Goal: Browse casually: Explore the website without a specific task or goal

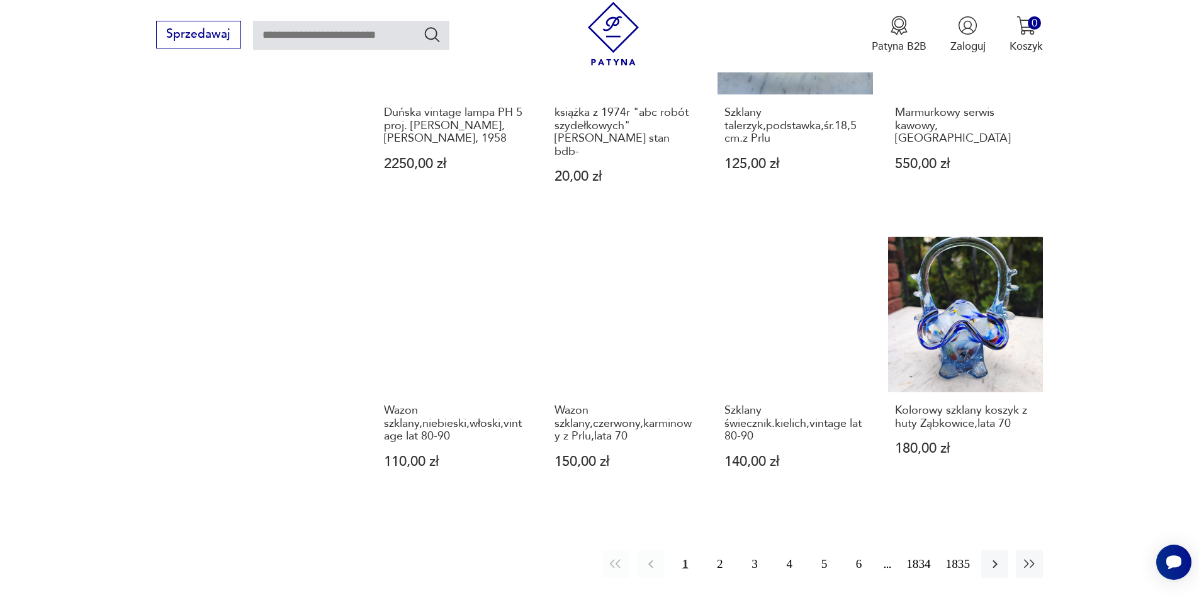
scroll to position [1101, 0]
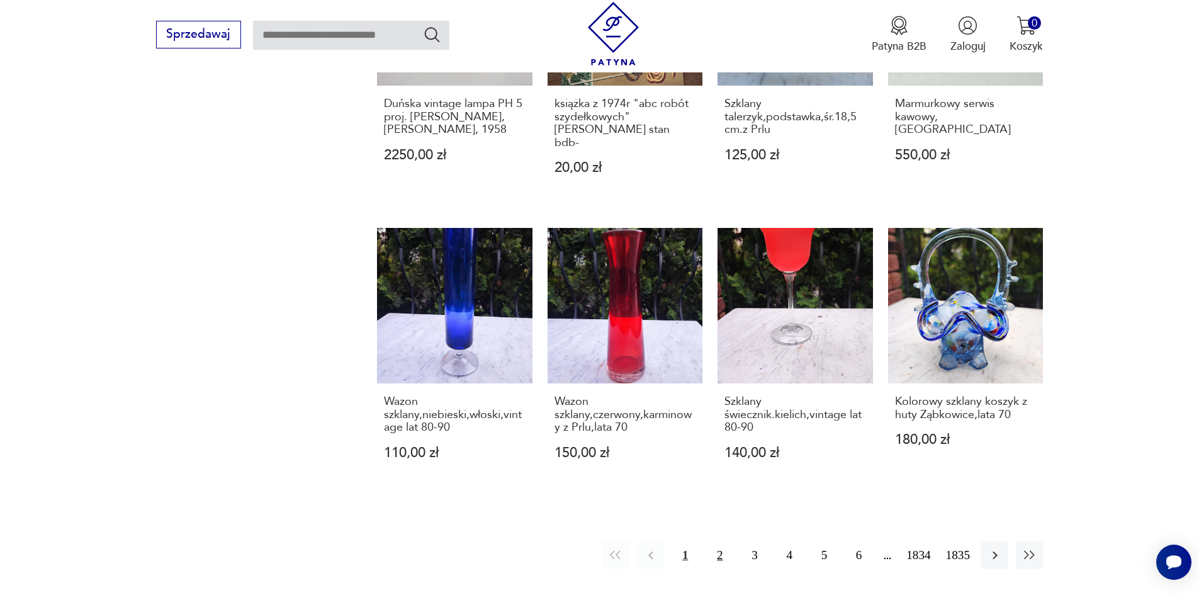
click at [729, 541] on button "2" at bounding box center [719, 554] width 27 height 27
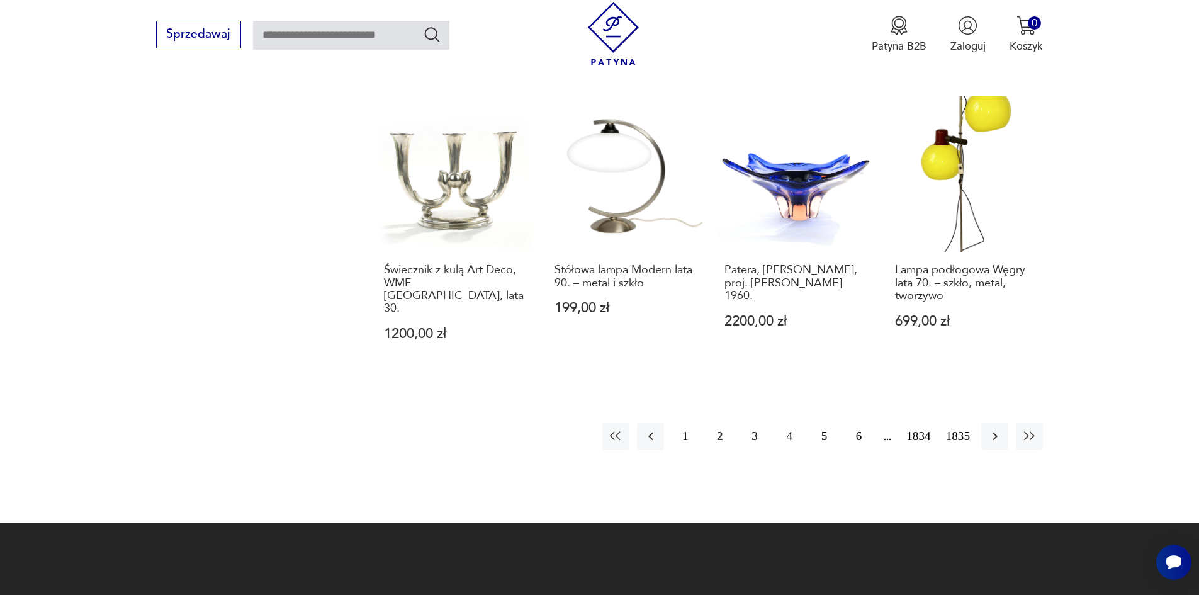
scroll to position [1234, 0]
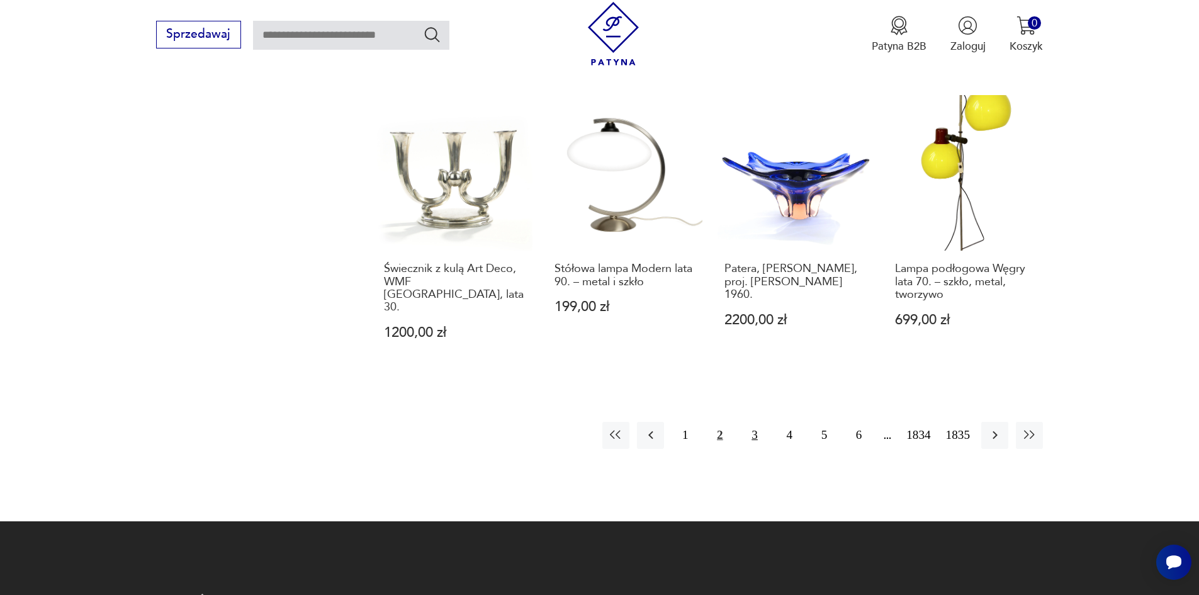
click at [763, 422] on button "3" at bounding box center [754, 435] width 27 height 27
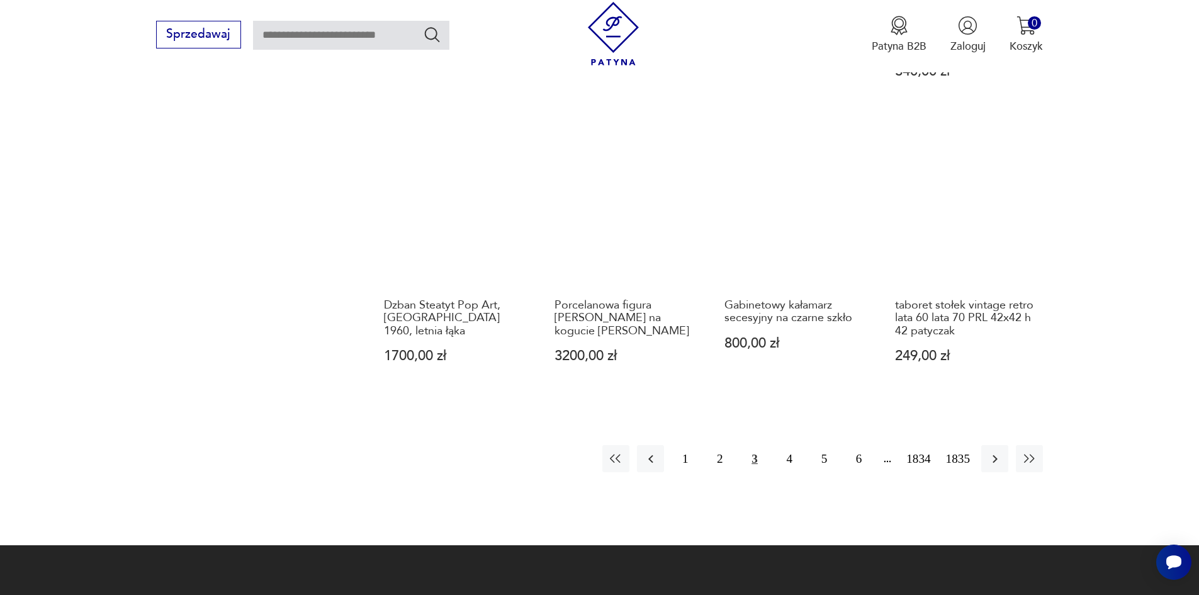
scroll to position [1234, 0]
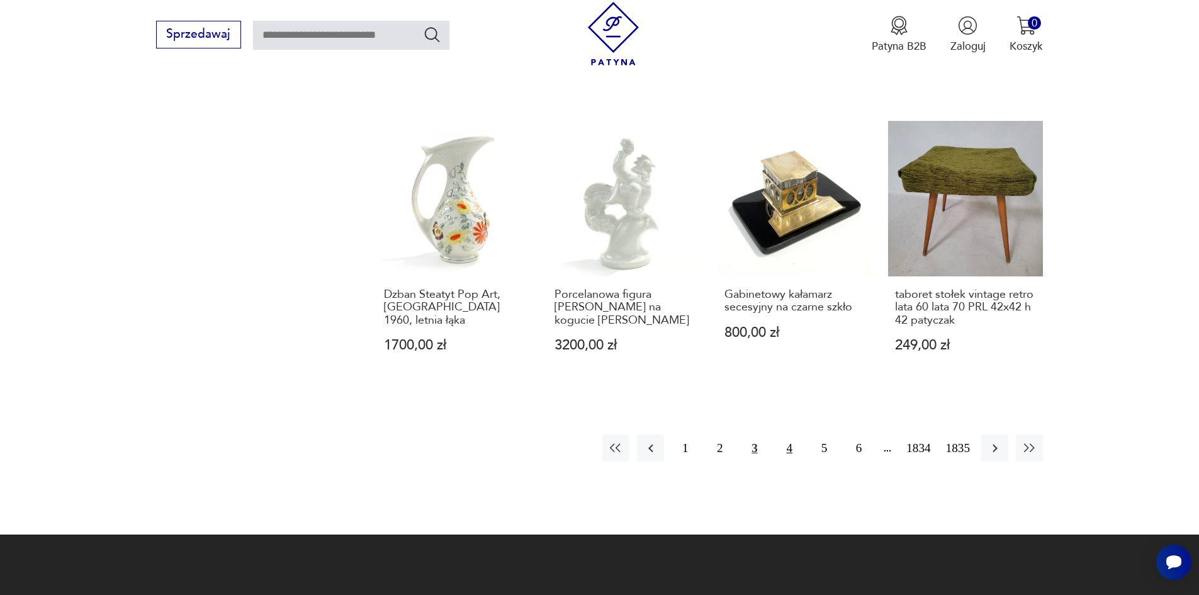
click at [797, 434] on button "4" at bounding box center [789, 447] width 27 height 27
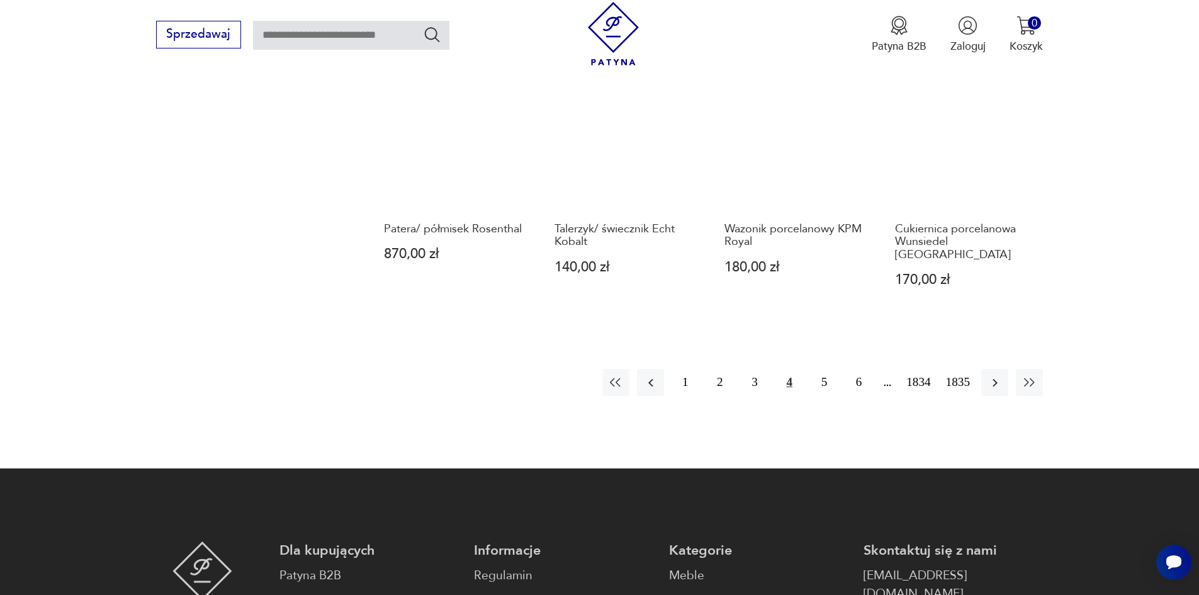
scroll to position [1297, 0]
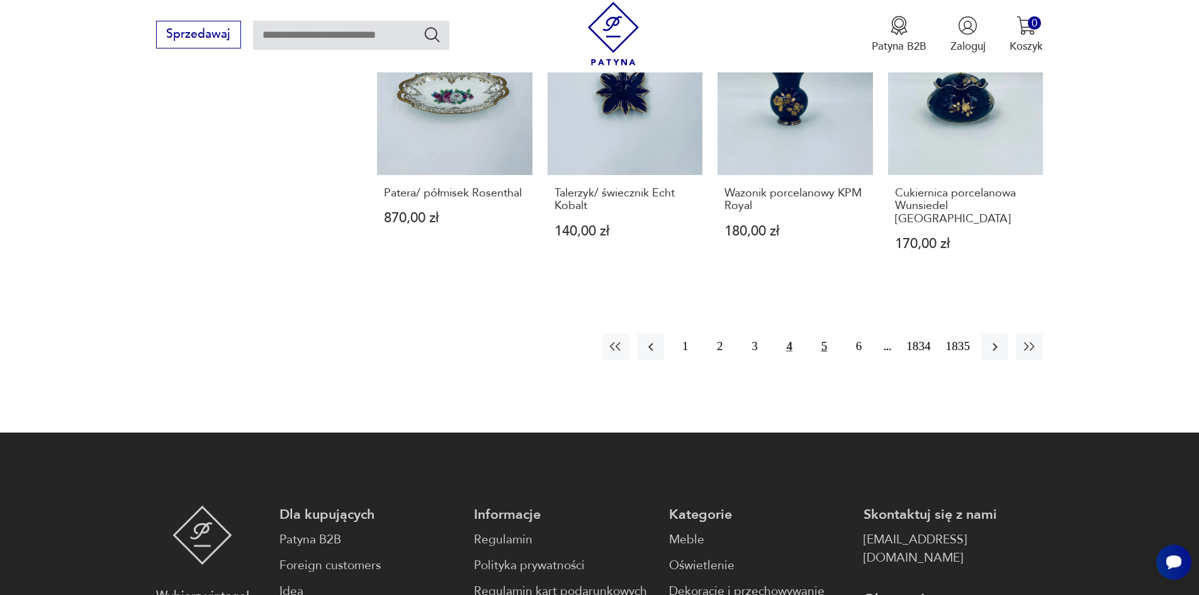
click at [836, 333] on button "5" at bounding box center [824, 346] width 27 height 27
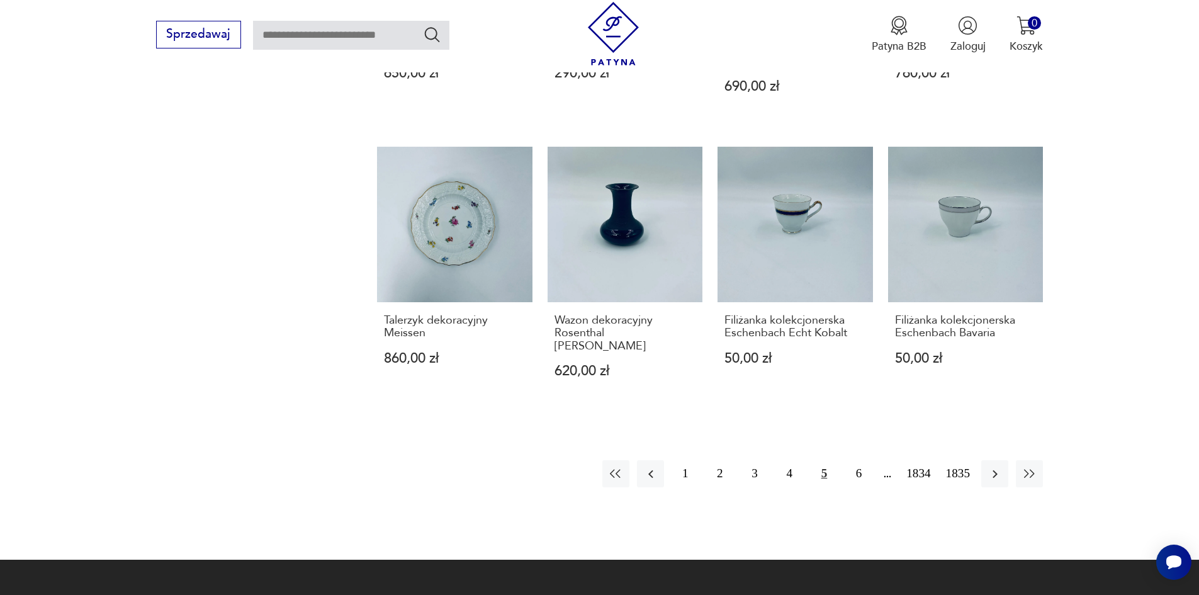
scroll to position [1171, 0]
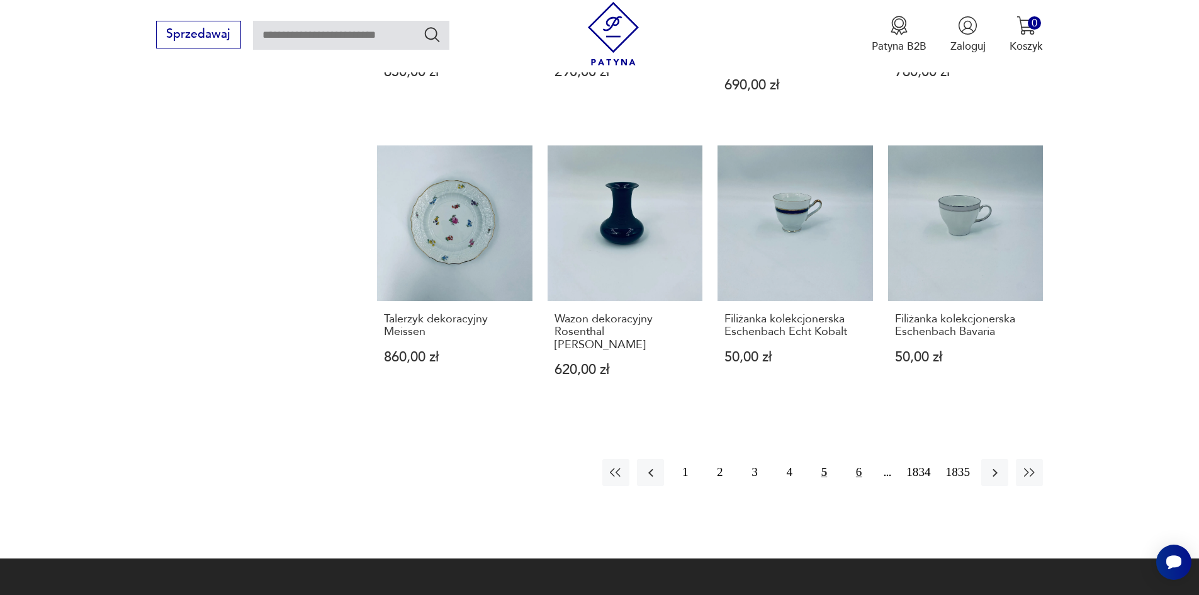
click at [871, 459] on button "6" at bounding box center [858, 472] width 27 height 27
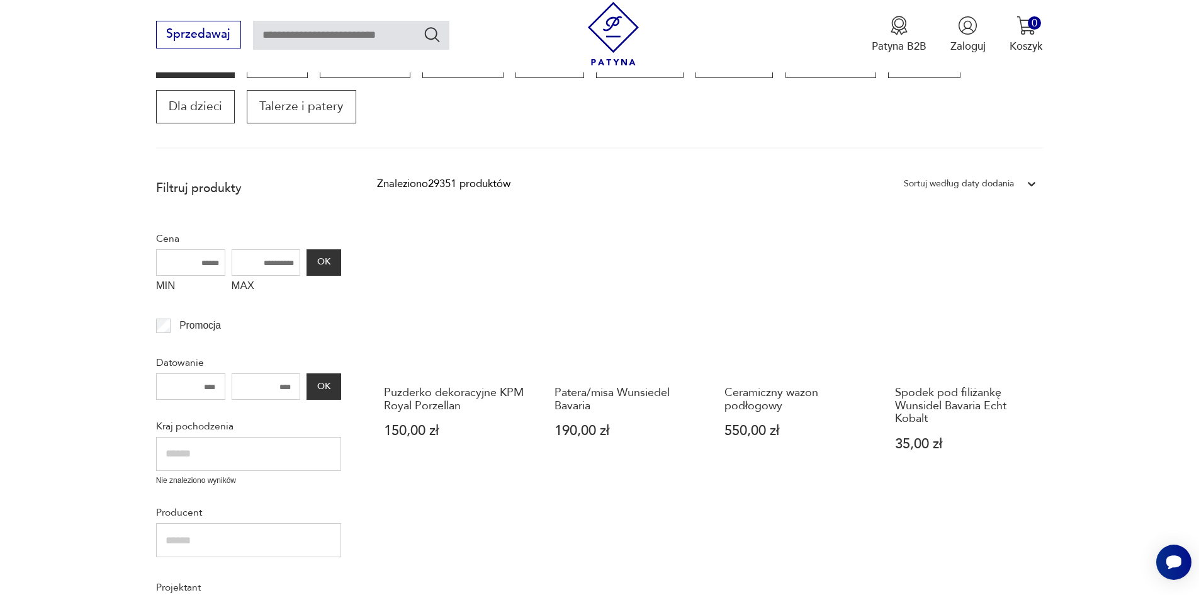
scroll to position [227, 0]
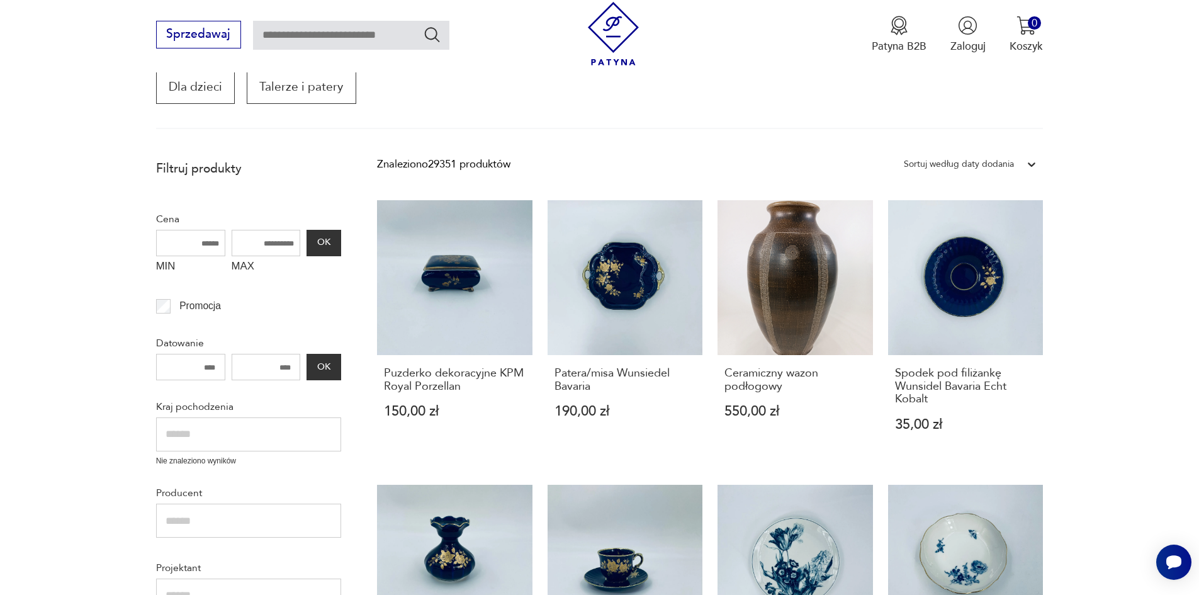
scroll to position [239, 0]
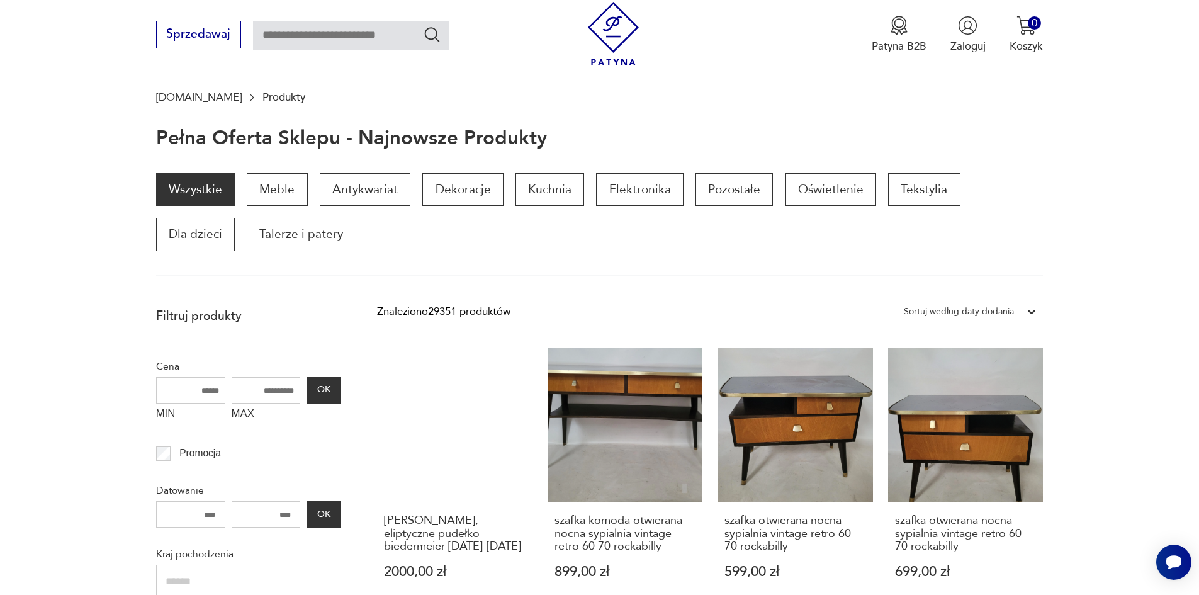
scroll to position [101, 0]
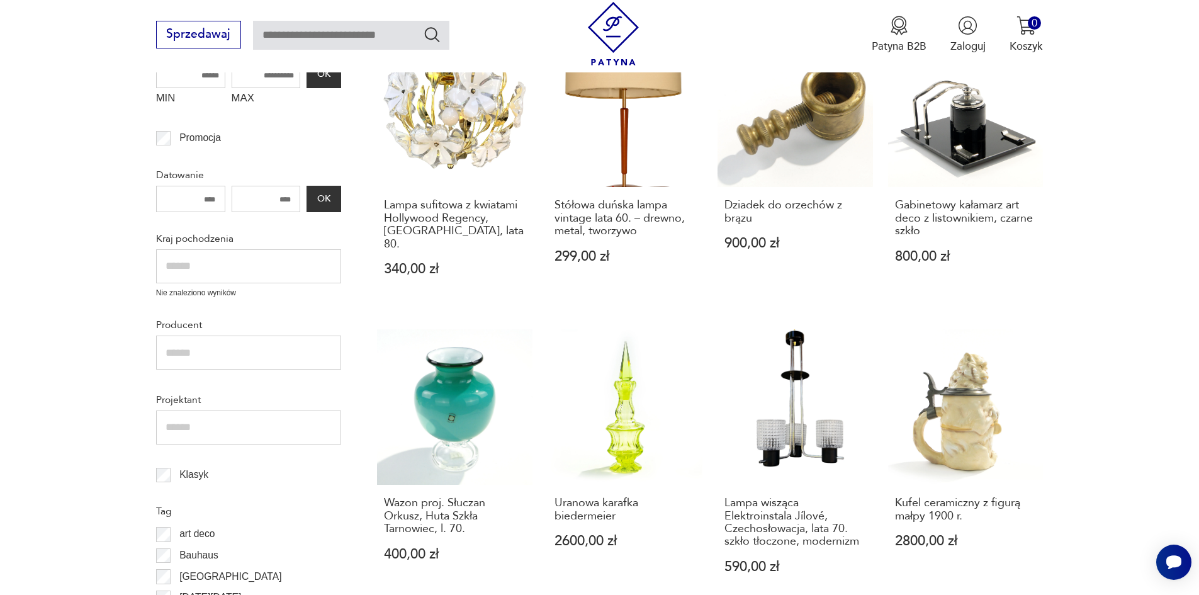
scroll to position [227, 0]
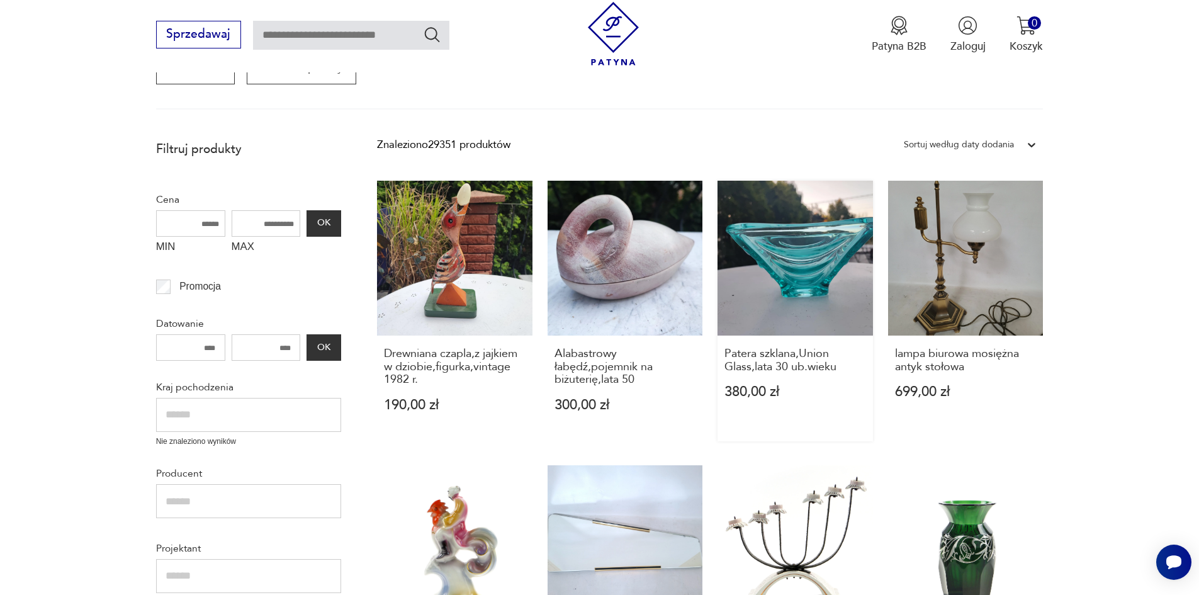
scroll to position [227, 0]
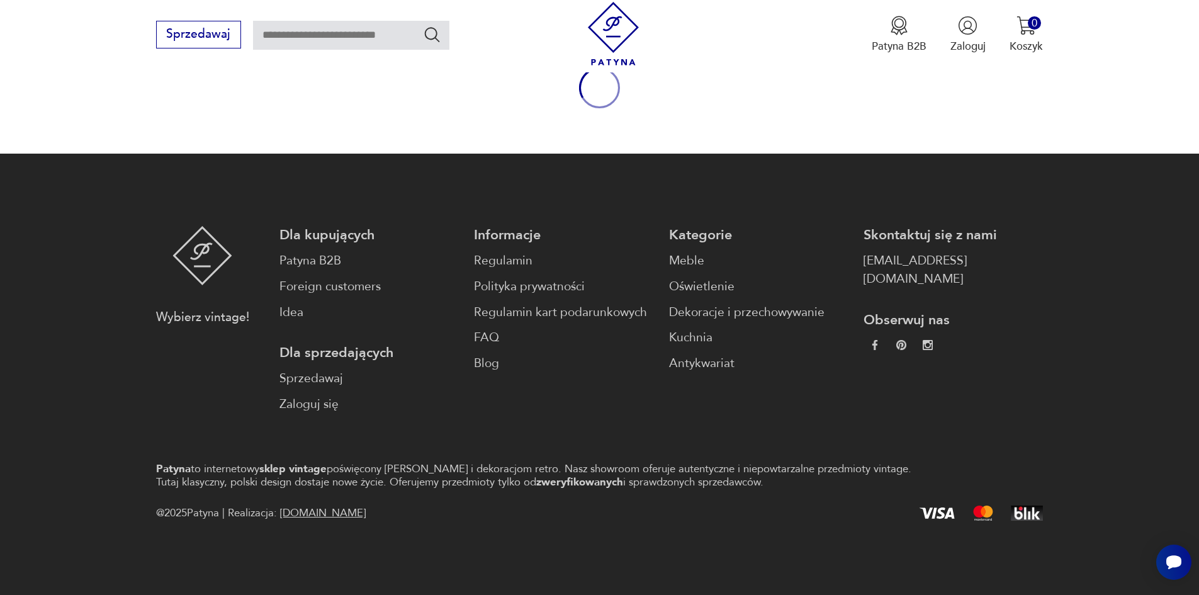
scroll to position [227, 0]
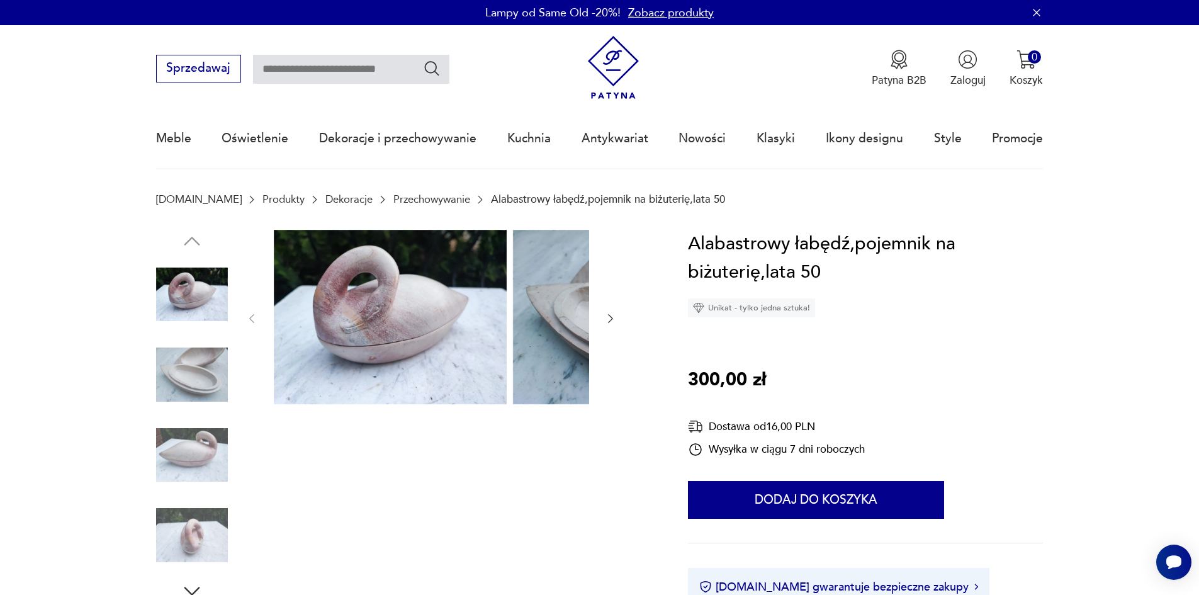
click at [160, 383] on img at bounding box center [192, 375] width 72 height 72
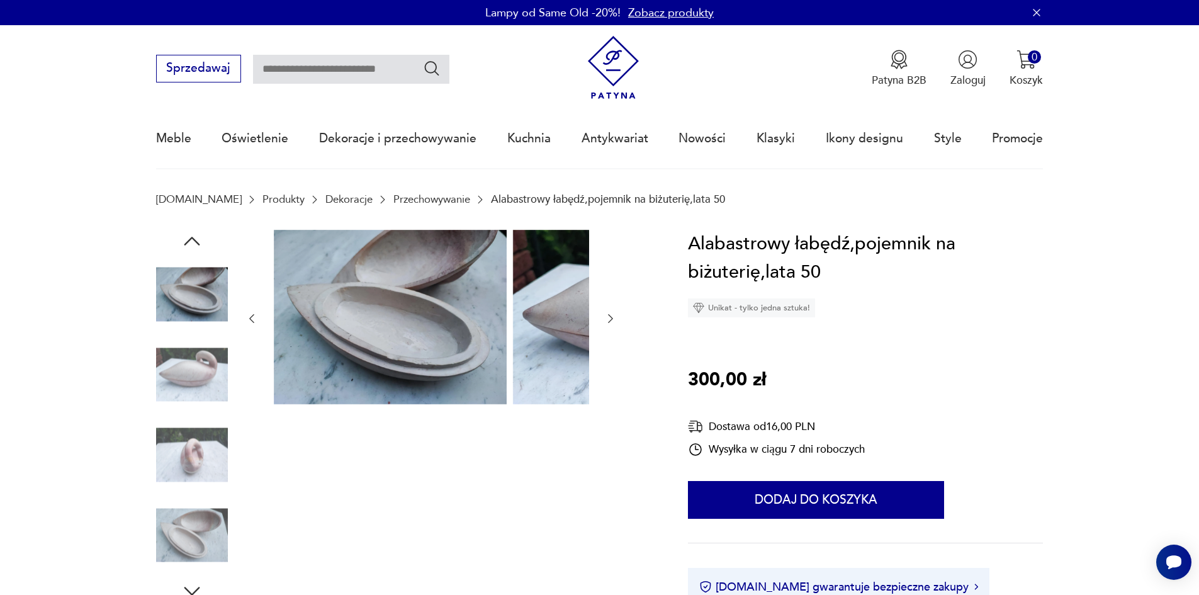
click at [162, 403] on img at bounding box center [192, 375] width 72 height 72
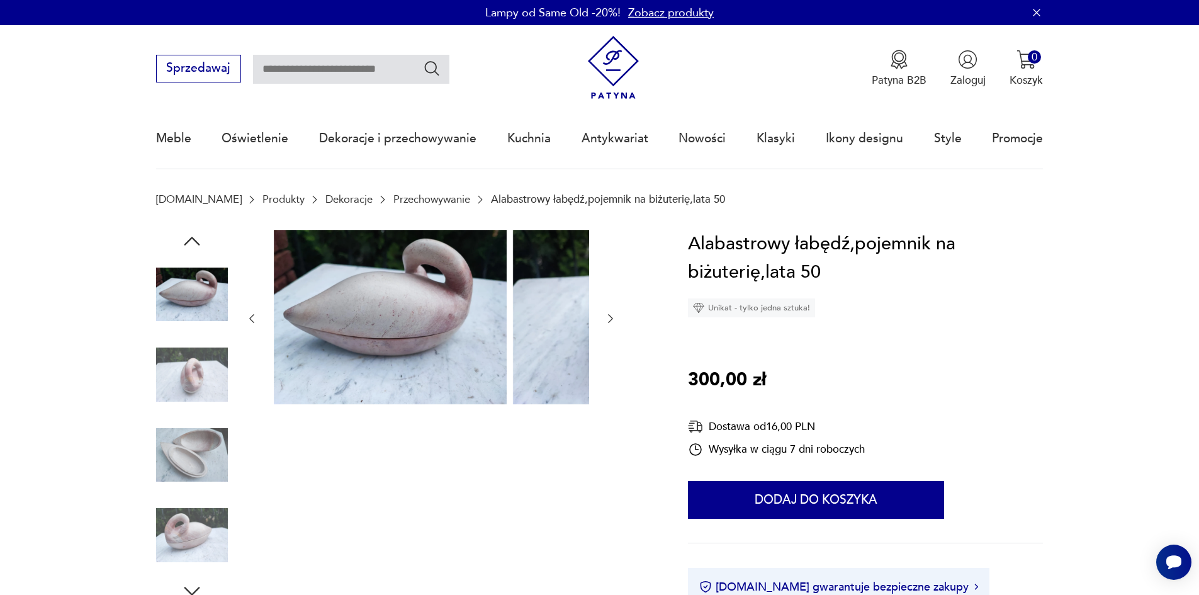
click at [165, 410] on img at bounding box center [192, 375] width 72 height 72
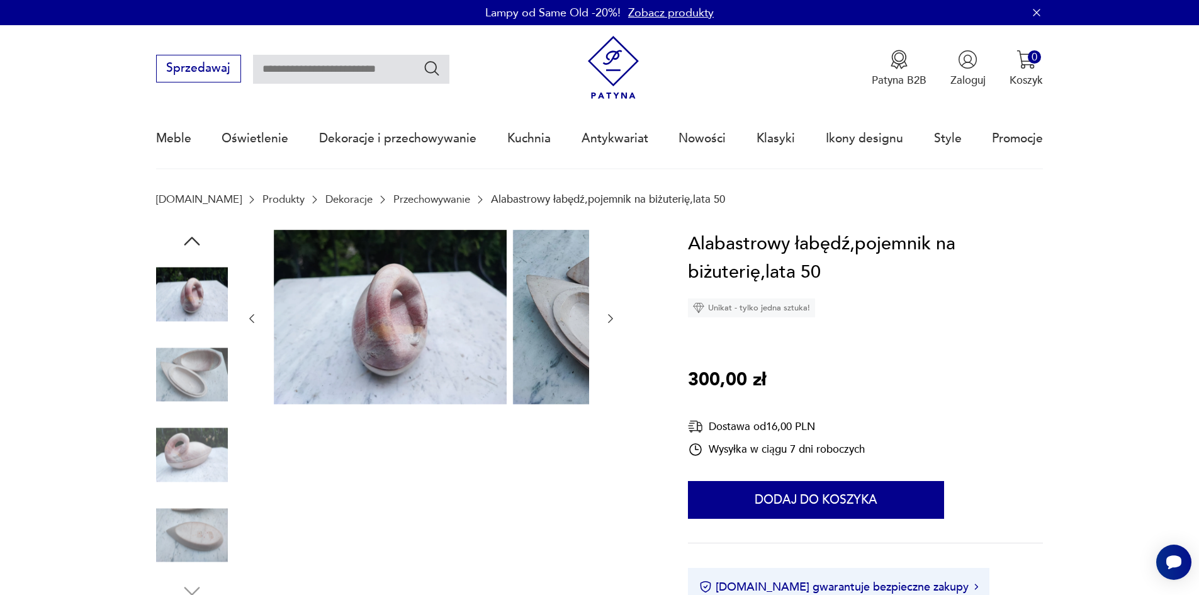
click at [167, 398] on img at bounding box center [192, 375] width 72 height 72
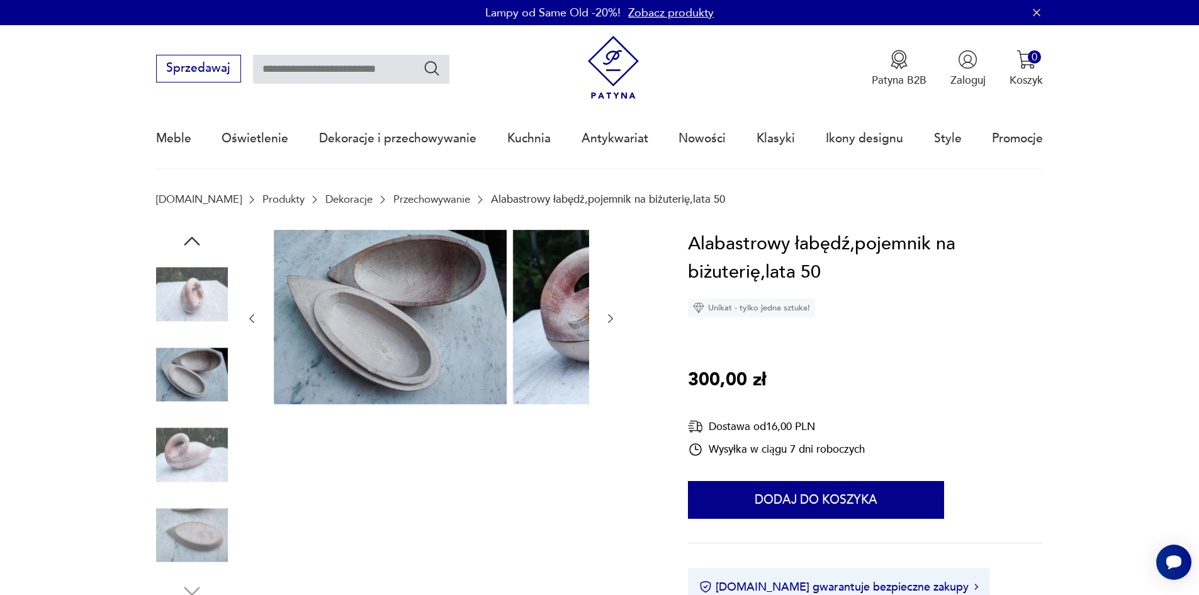
click at [170, 410] on img at bounding box center [192, 375] width 72 height 72
click at [190, 473] on img at bounding box center [192, 455] width 72 height 72
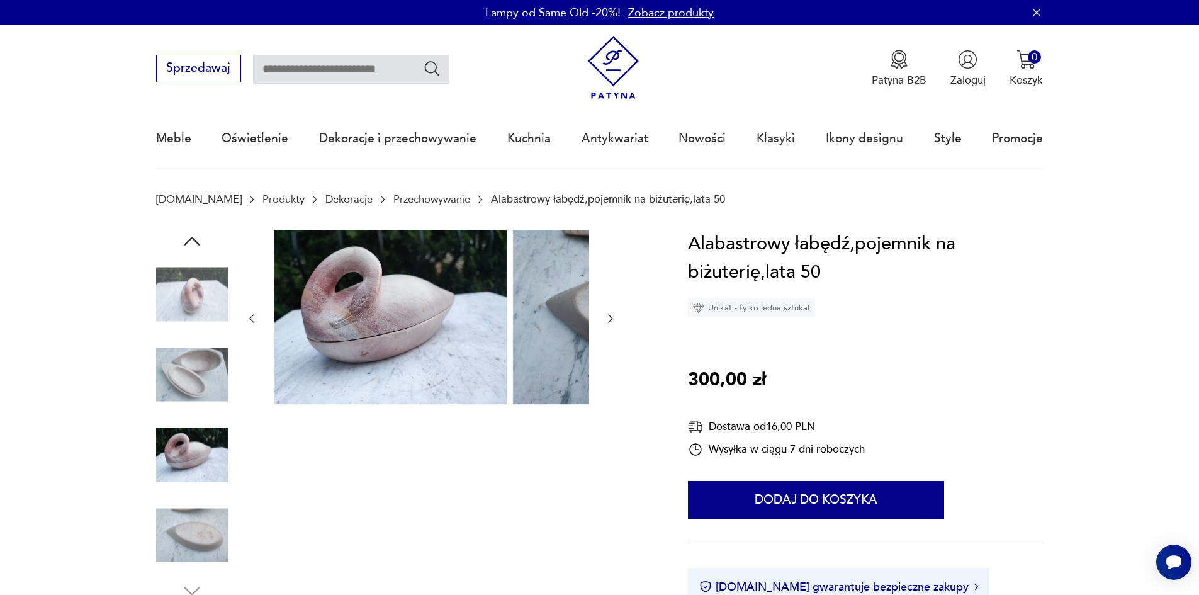
click at [198, 534] on img at bounding box center [192, 535] width 72 height 72
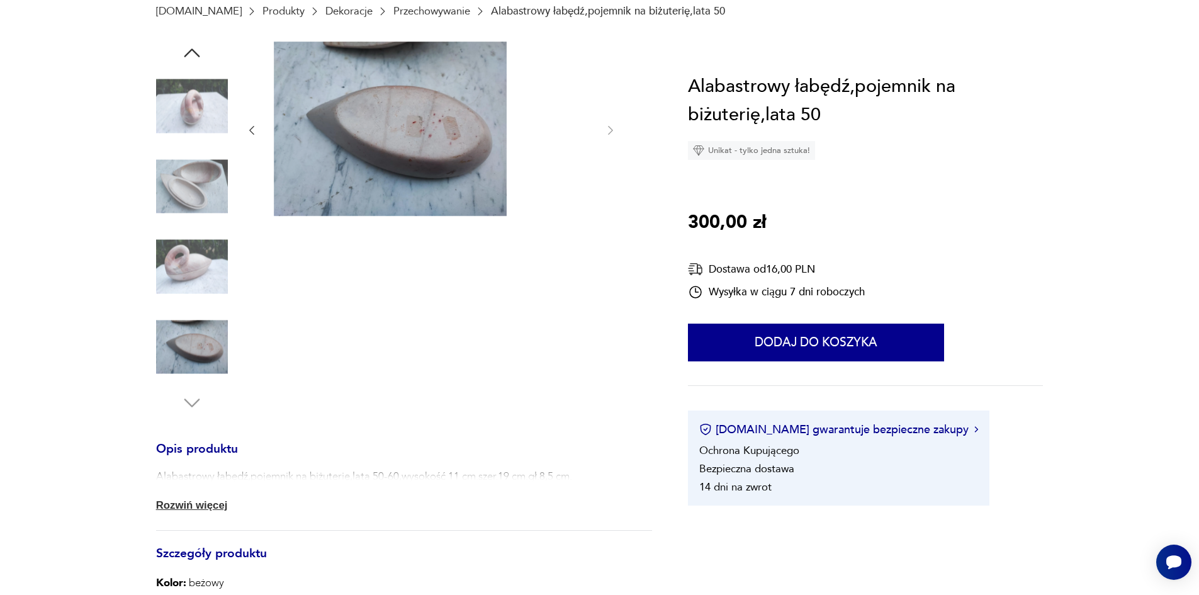
scroll to position [189, 0]
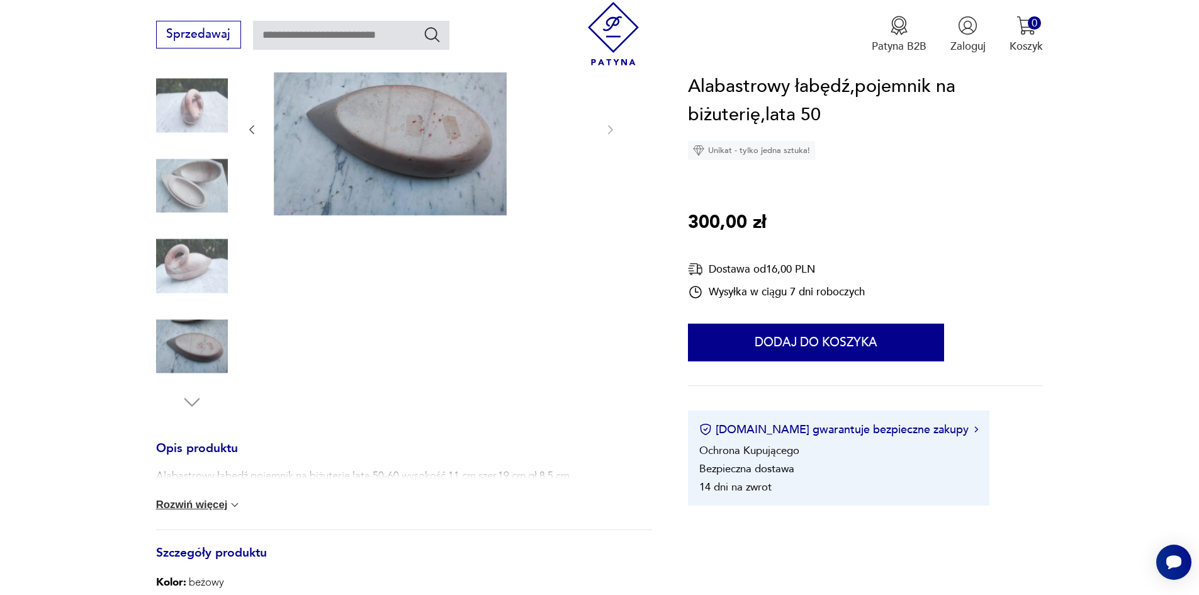
click at [186, 511] on button "Rozwiń więcej" at bounding box center [199, 504] width 86 height 13
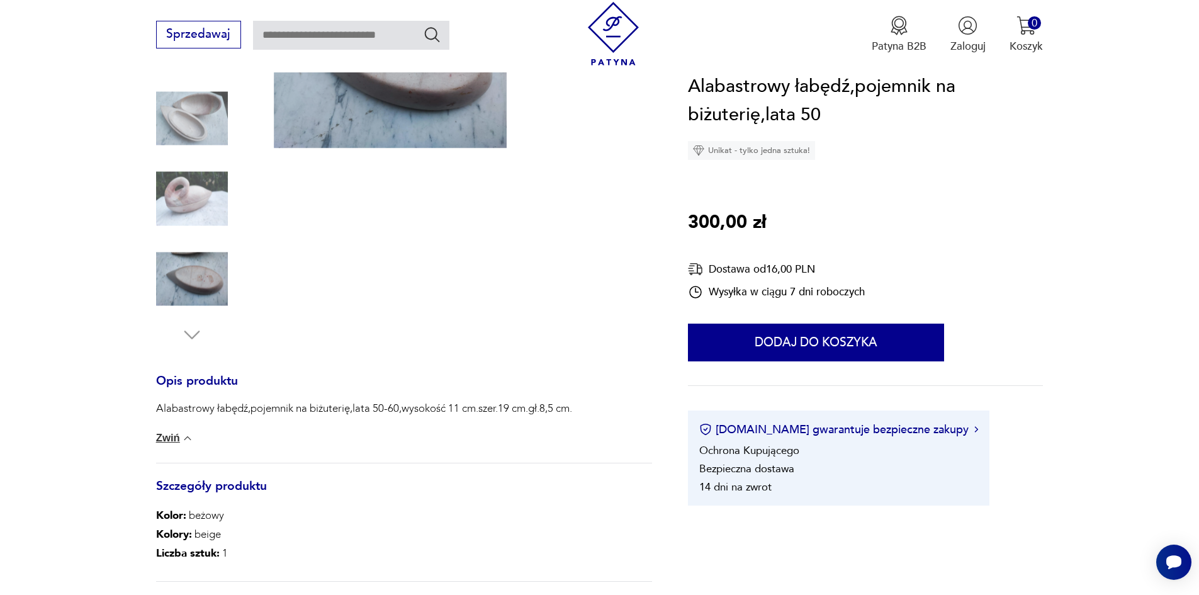
scroll to position [126, 0]
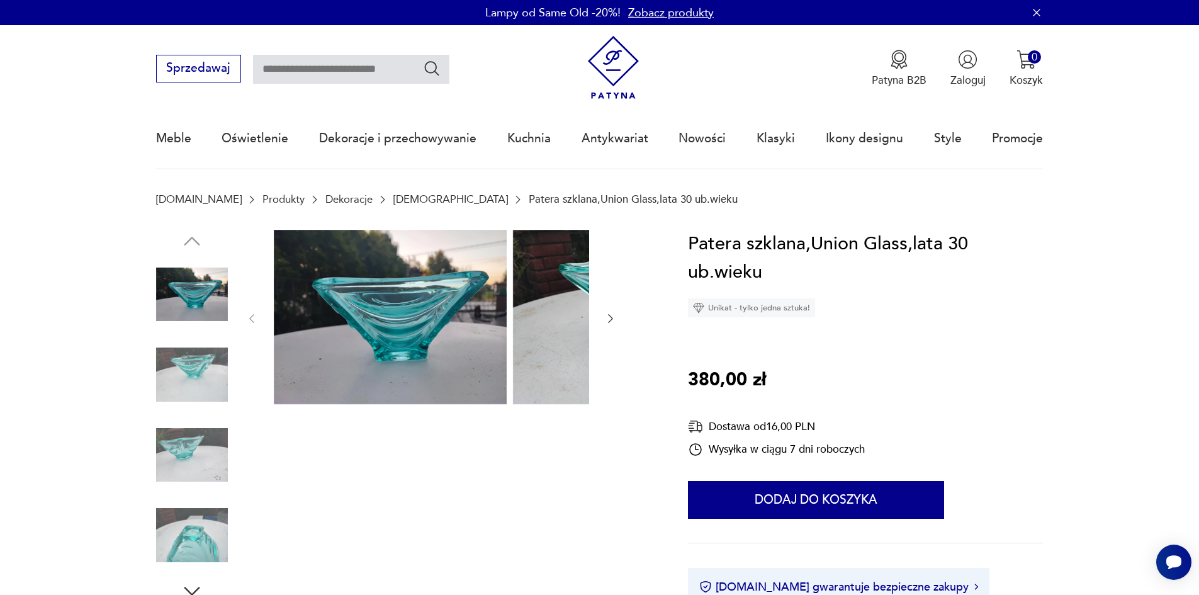
click at [164, 366] on img at bounding box center [192, 375] width 72 height 72
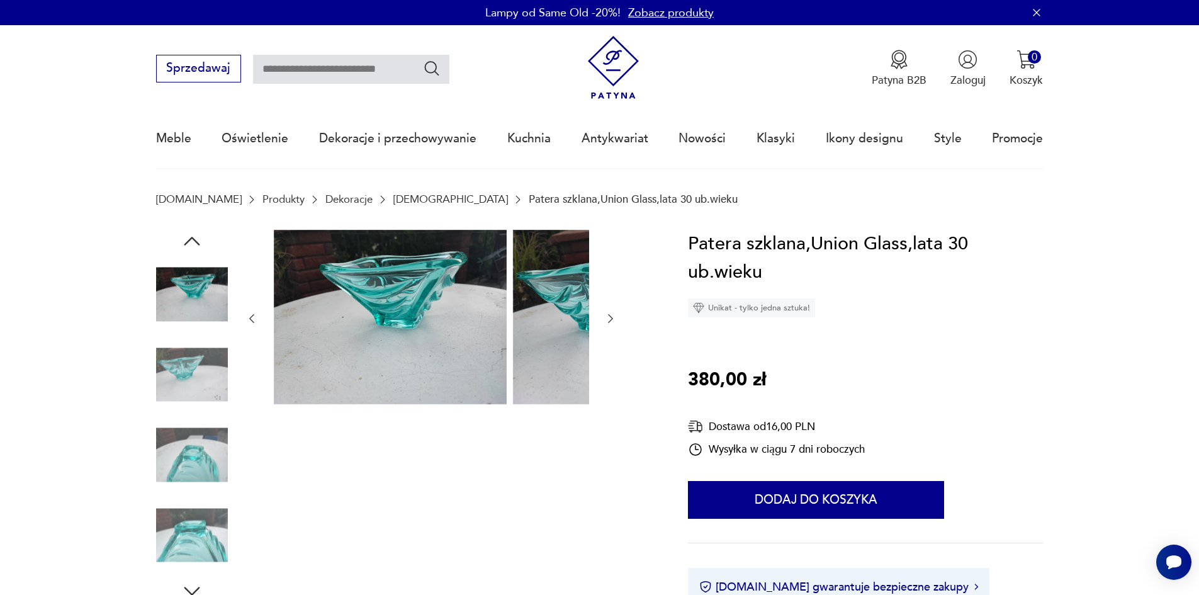
click at [156, 380] on img at bounding box center [192, 375] width 72 height 72
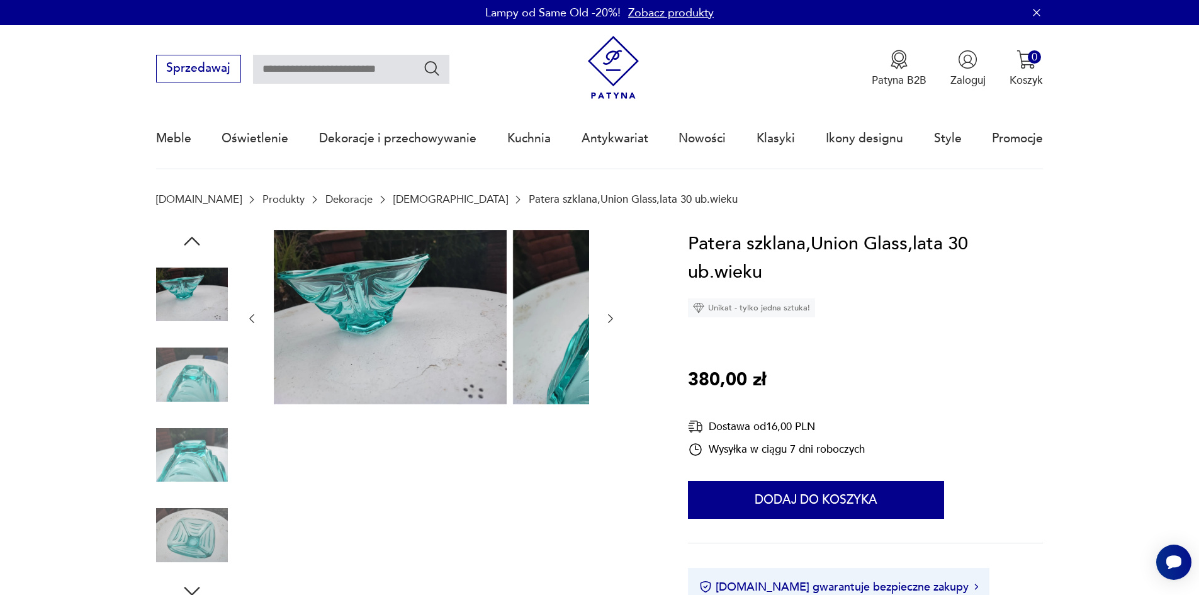
click at [172, 391] on img at bounding box center [192, 375] width 72 height 72
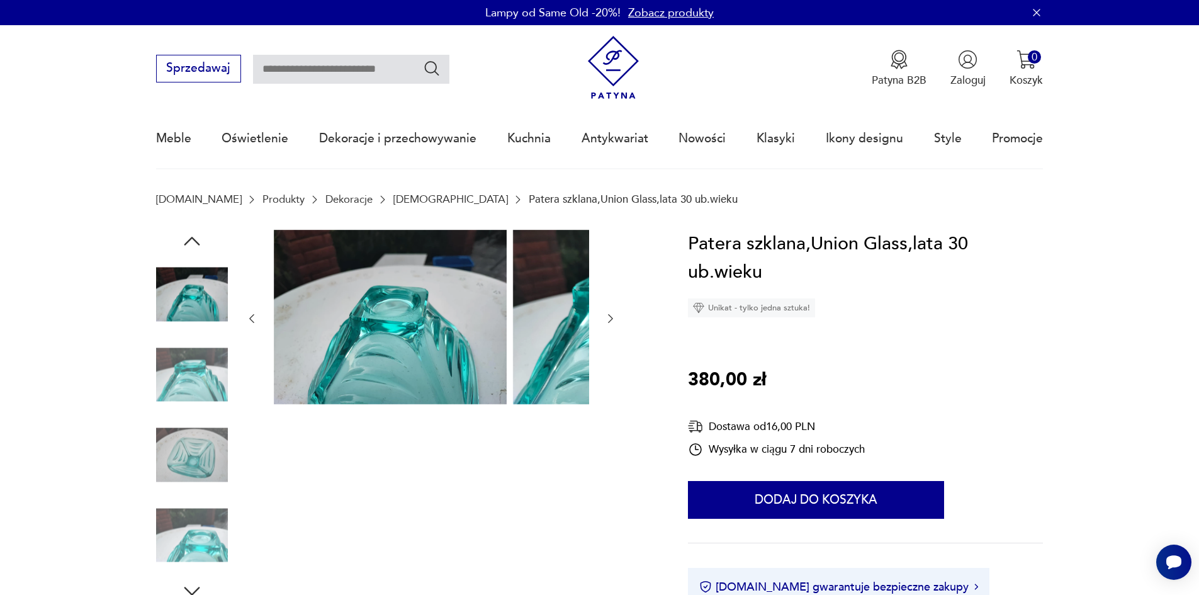
click at [174, 410] on img at bounding box center [192, 375] width 72 height 72
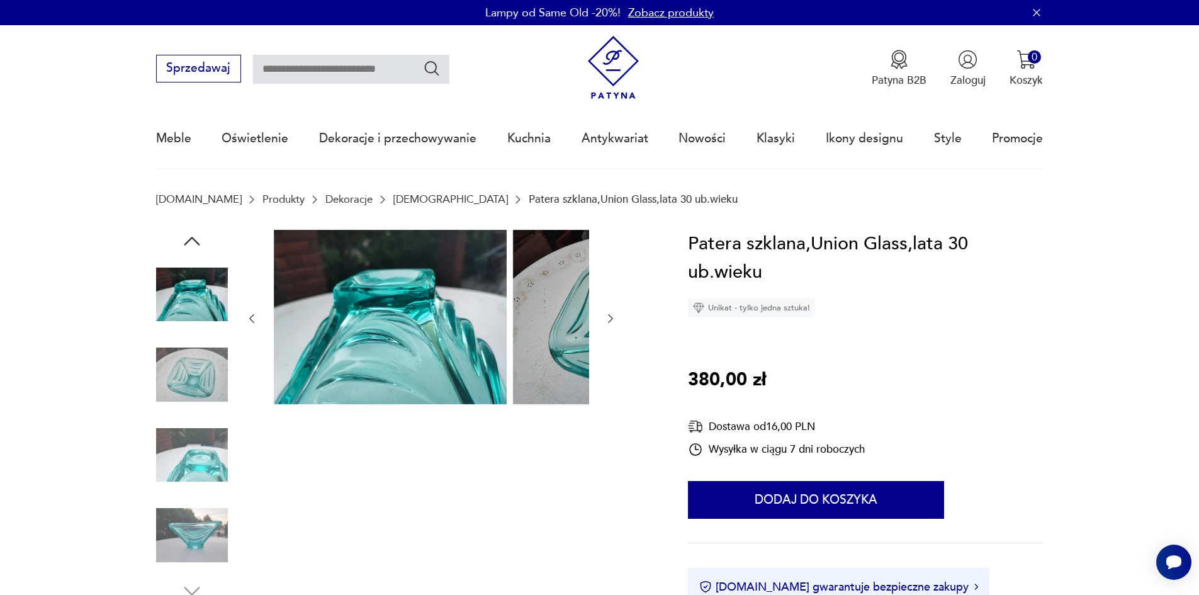
click at [181, 429] on img at bounding box center [192, 455] width 72 height 72
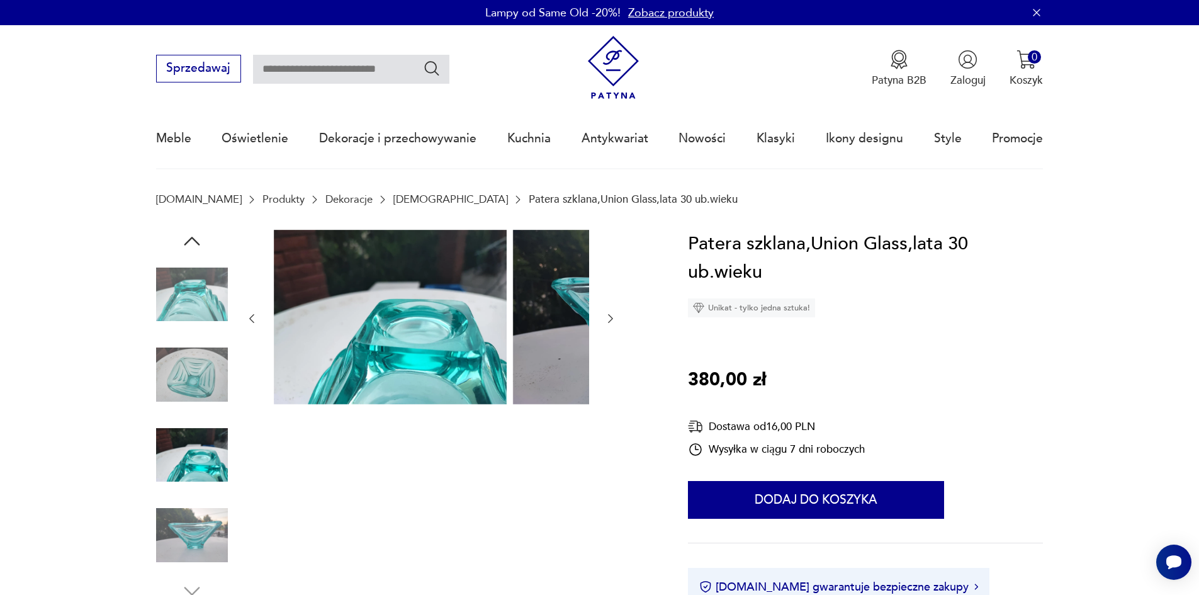
click at [181, 491] on img at bounding box center [192, 455] width 72 height 72
click at [186, 531] on img at bounding box center [192, 535] width 72 height 72
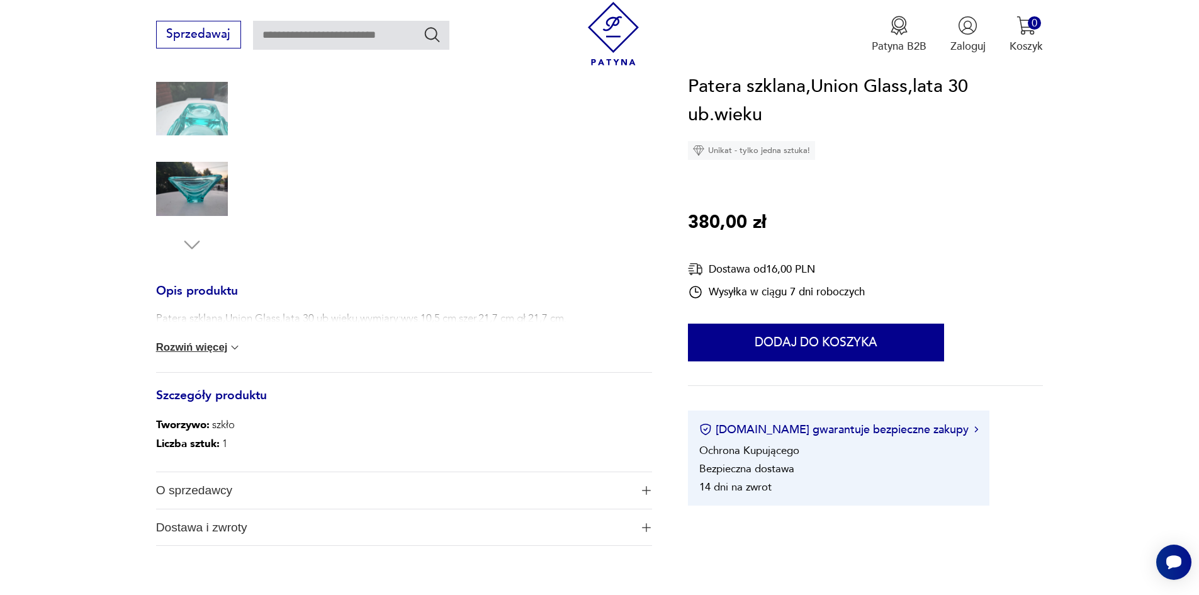
scroll to position [441, 0]
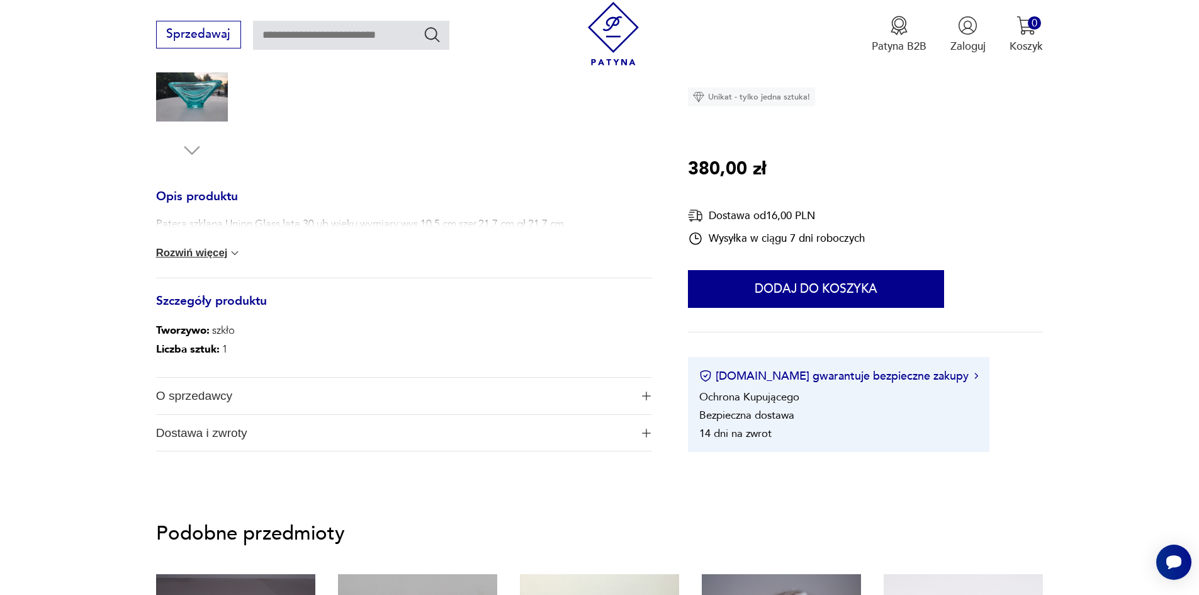
click at [168, 259] on button "Rozwiń więcej" at bounding box center [199, 253] width 86 height 13
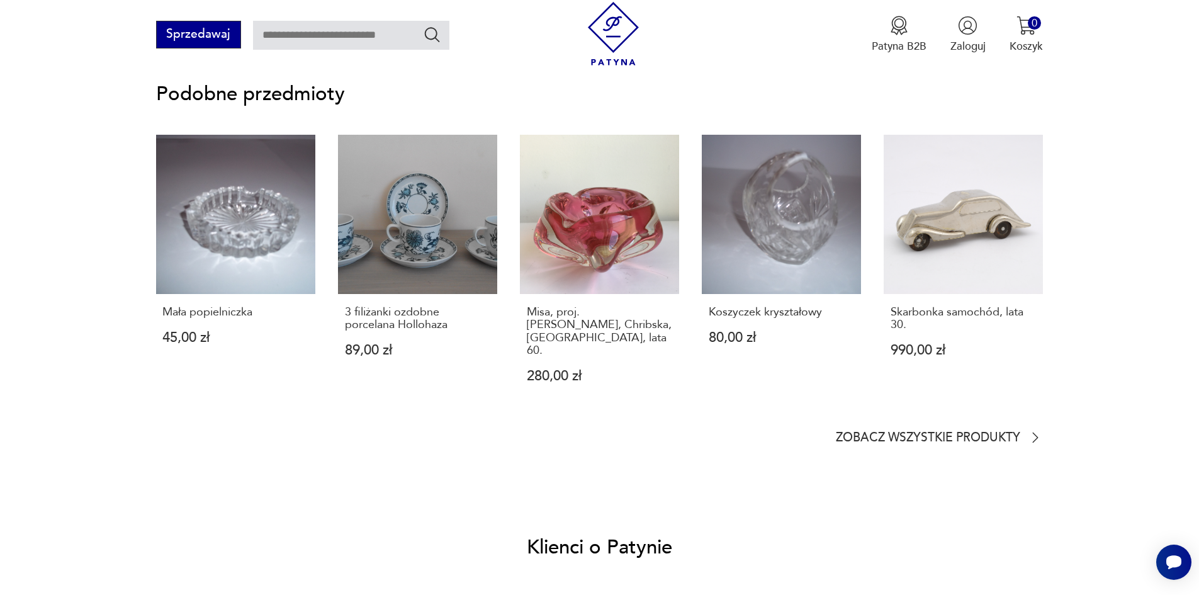
scroll to position [881, 0]
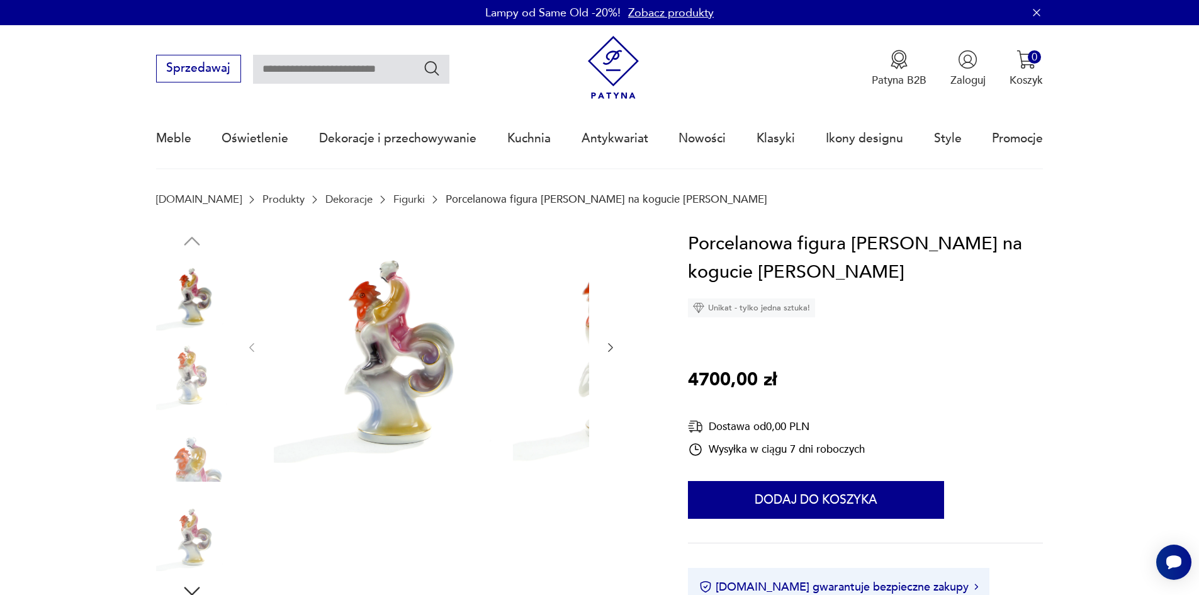
click at [183, 398] on img at bounding box center [192, 375] width 72 height 72
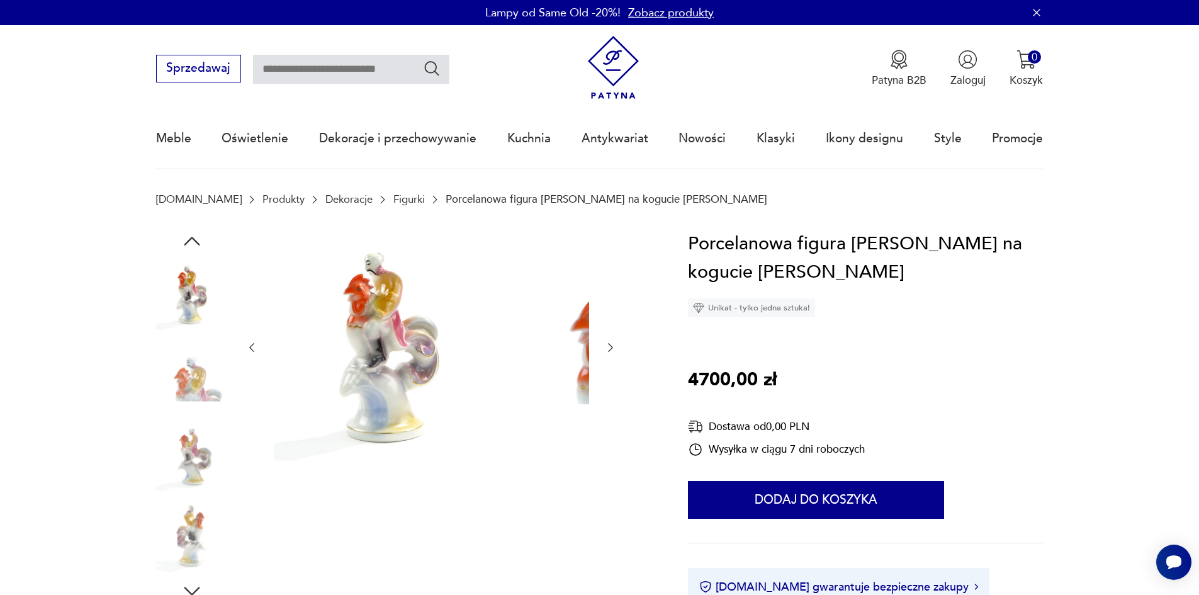
click at [181, 402] on img at bounding box center [192, 375] width 72 height 72
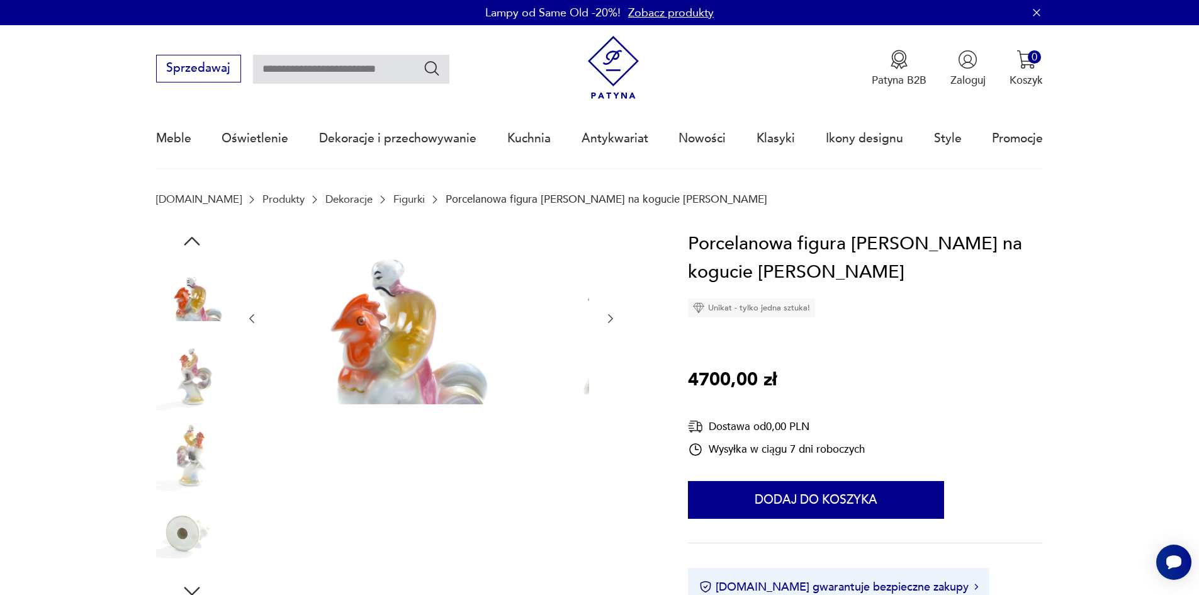
click at [178, 400] on img at bounding box center [192, 375] width 72 height 72
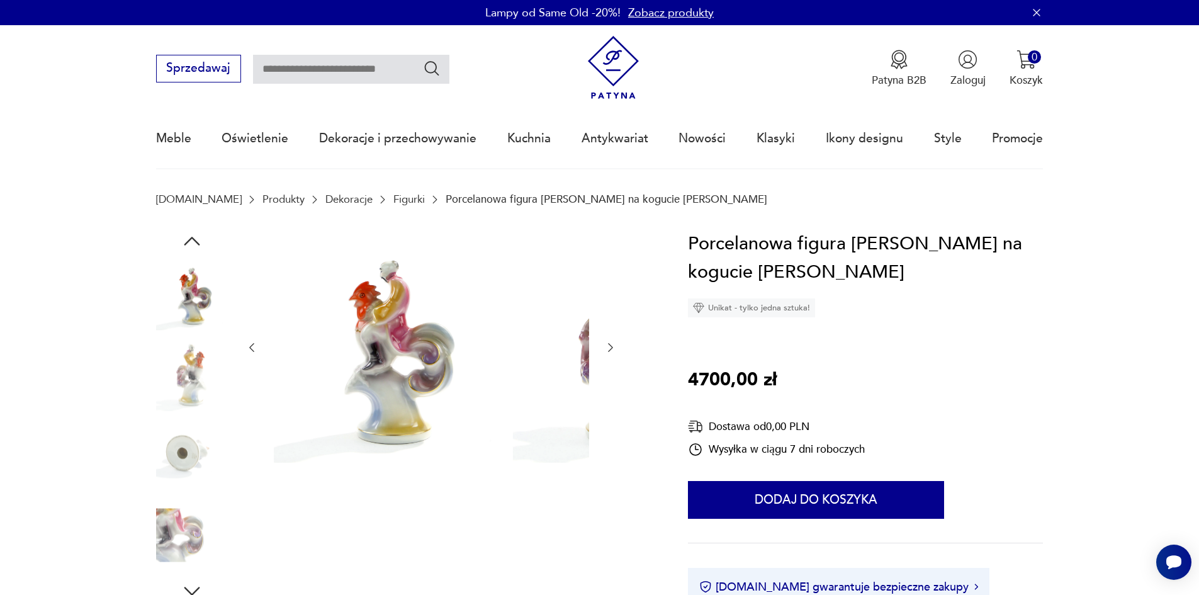
click at [180, 405] on img at bounding box center [192, 375] width 72 height 72
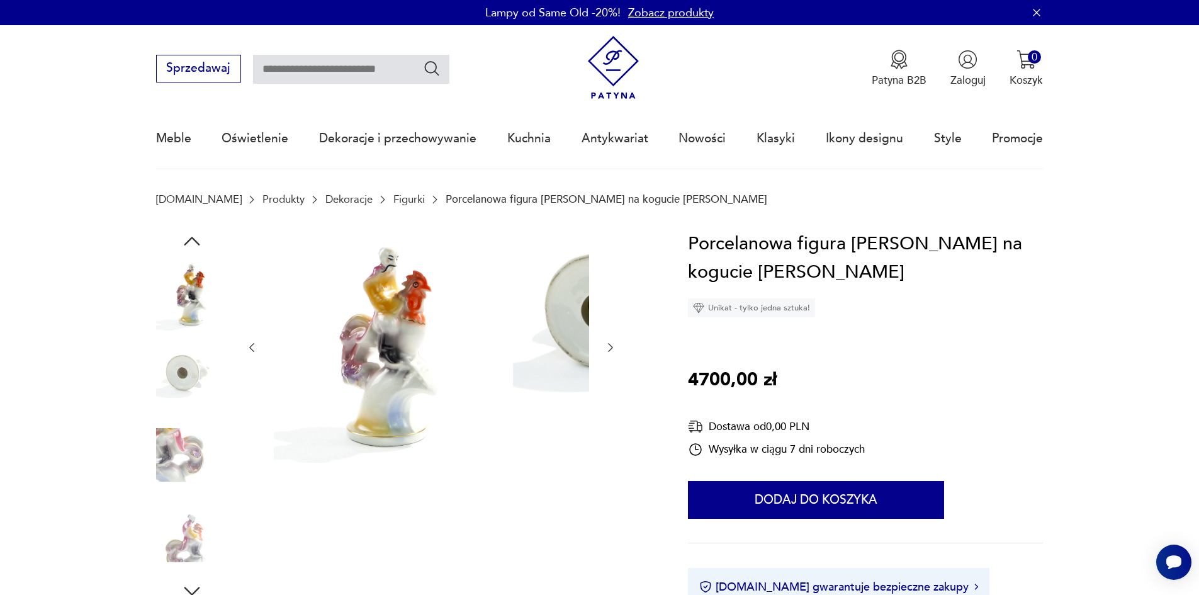
click at [164, 394] on img at bounding box center [192, 375] width 72 height 72
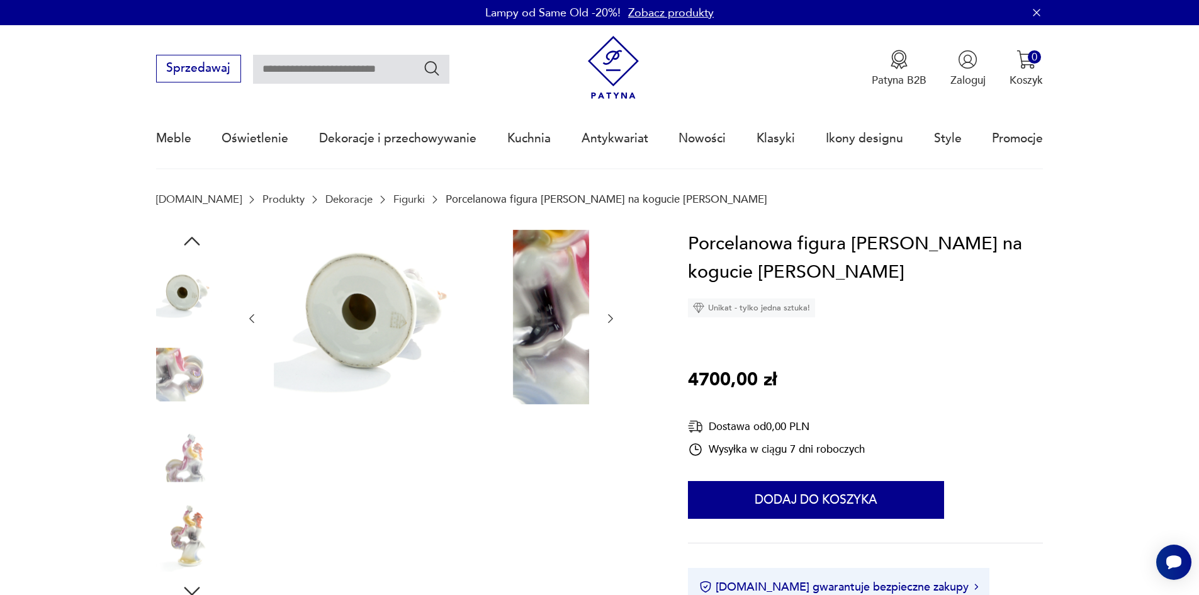
click at [170, 406] on img at bounding box center [192, 375] width 72 height 72
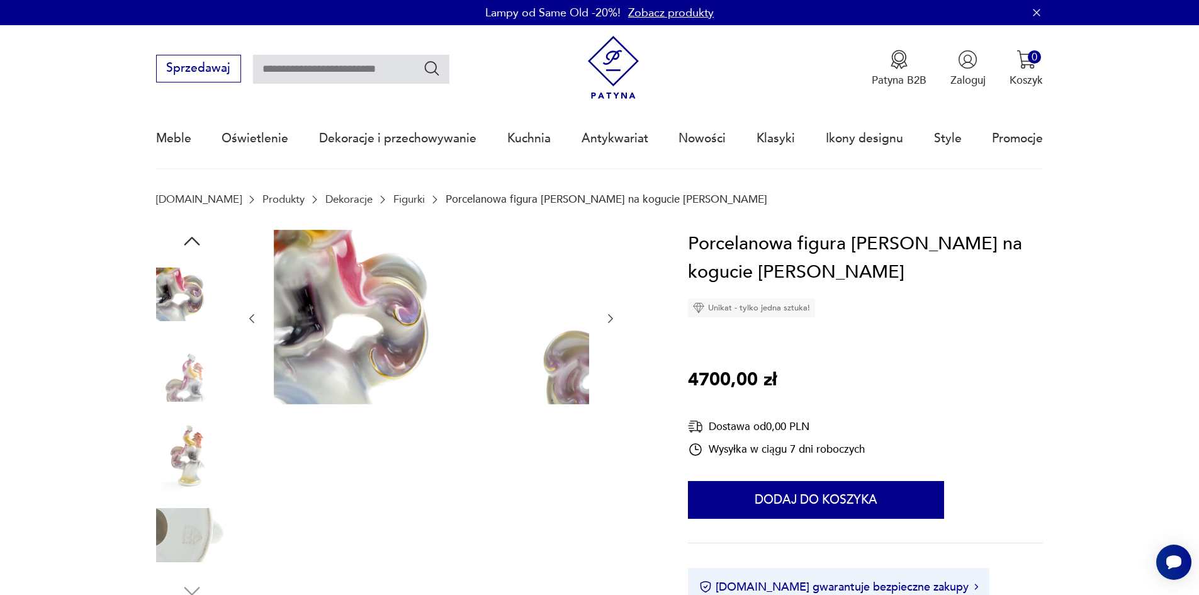
click at [171, 410] on img at bounding box center [192, 375] width 72 height 72
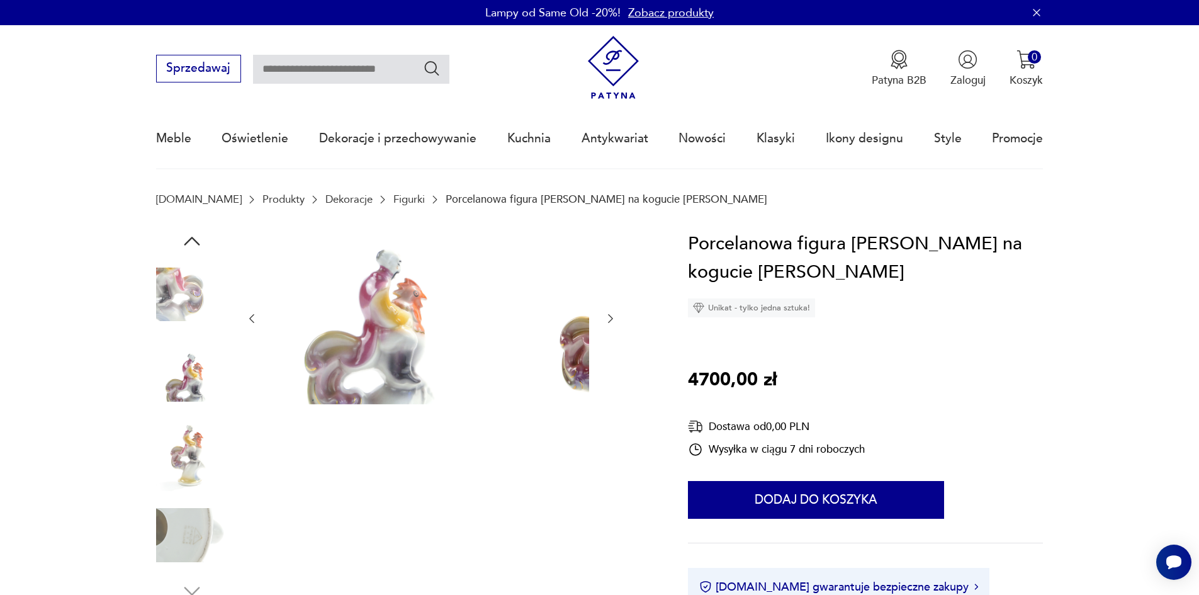
click at [172, 429] on img at bounding box center [192, 455] width 72 height 72
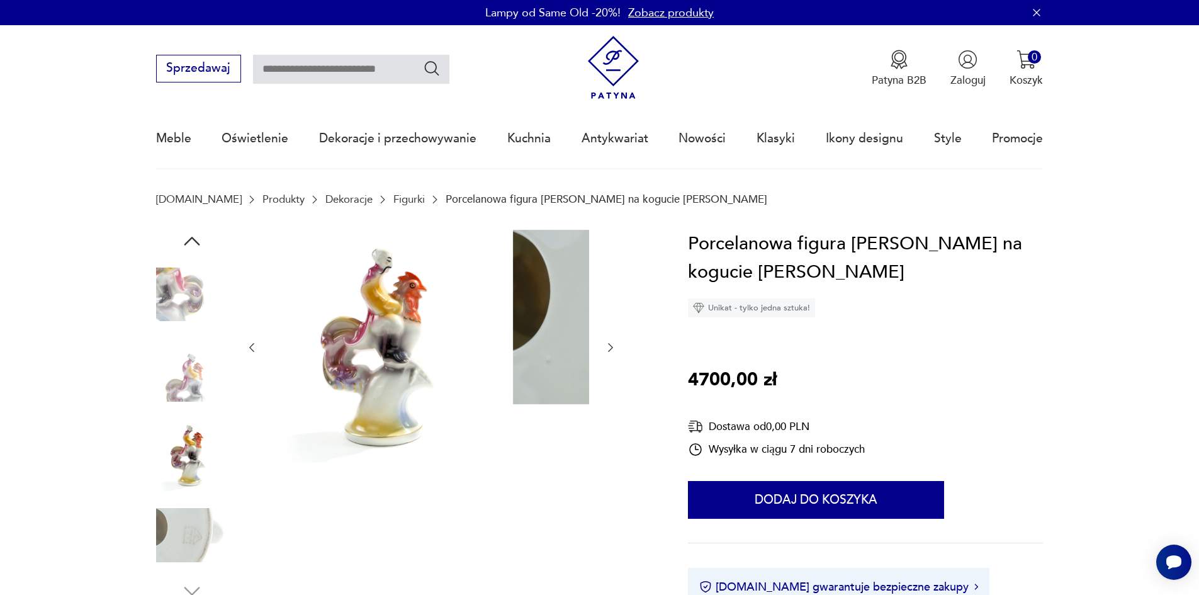
click at [166, 407] on img at bounding box center [192, 375] width 72 height 72
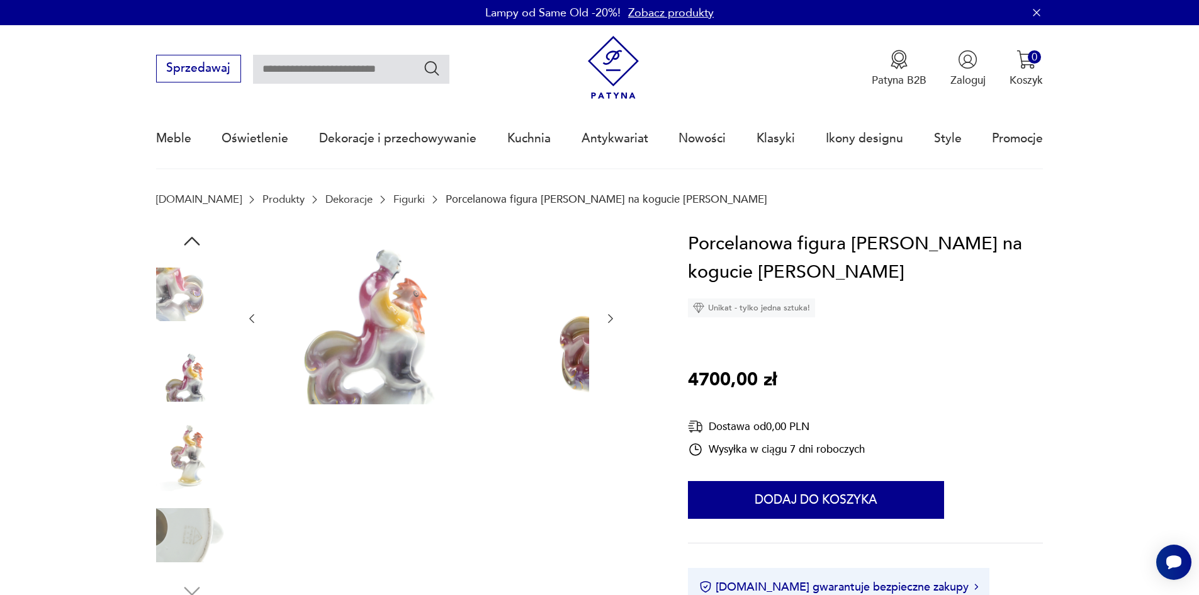
click at [162, 528] on img at bounding box center [192, 535] width 72 height 72
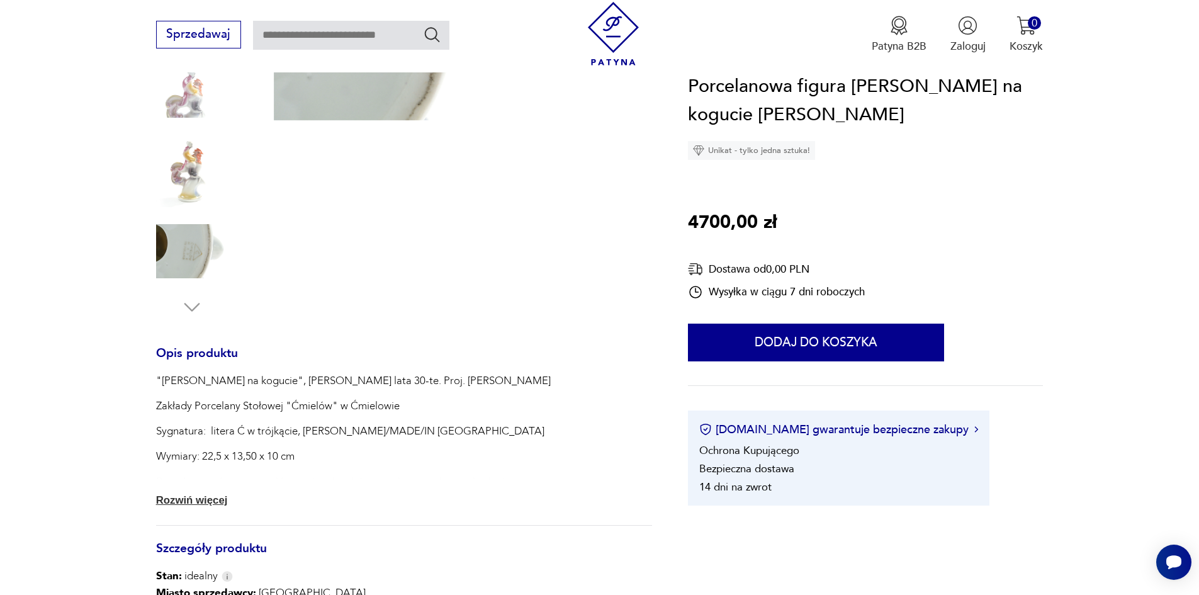
scroll to position [252, 0]
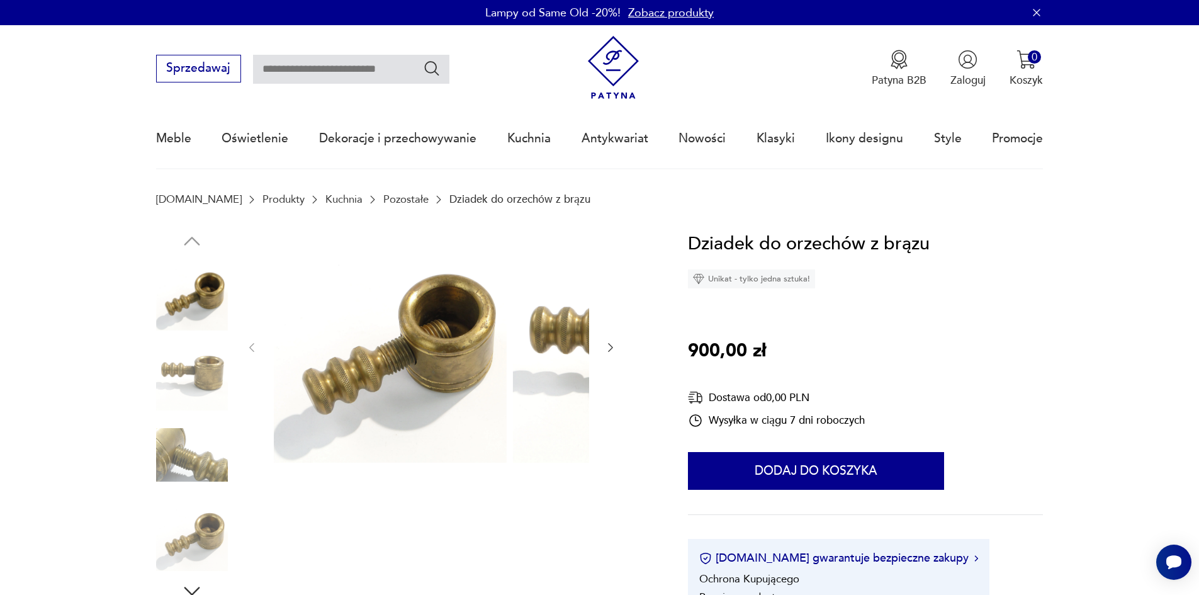
click at [159, 373] on img at bounding box center [192, 375] width 72 height 72
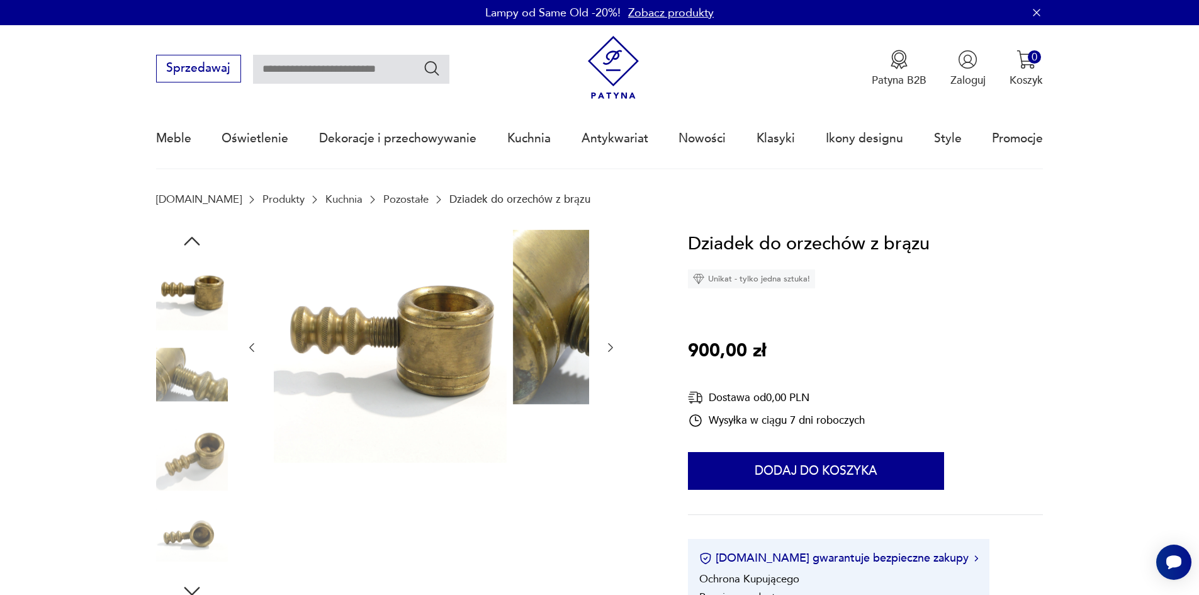
click at [159, 405] on img at bounding box center [192, 375] width 72 height 72
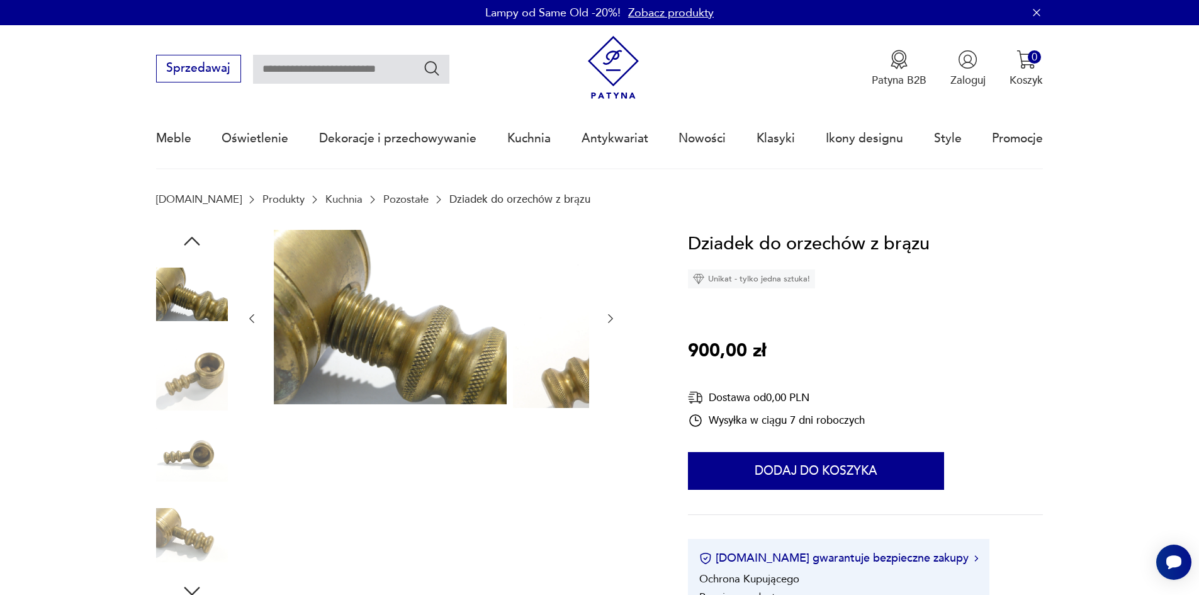
click at [159, 393] on img at bounding box center [192, 375] width 72 height 72
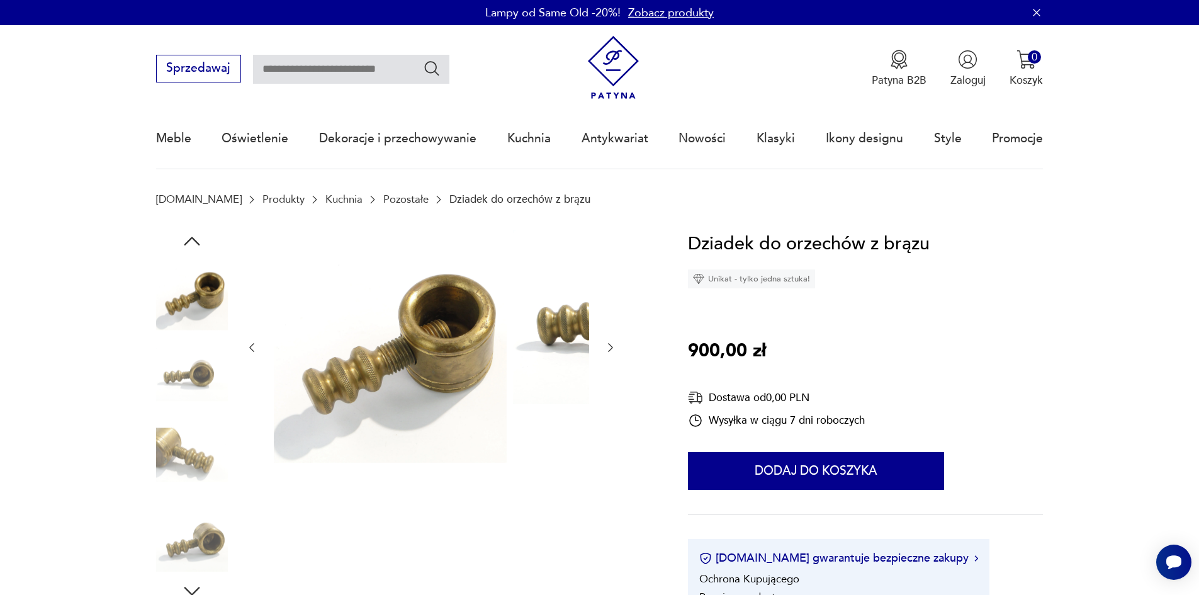
click at [161, 409] on img at bounding box center [192, 375] width 72 height 72
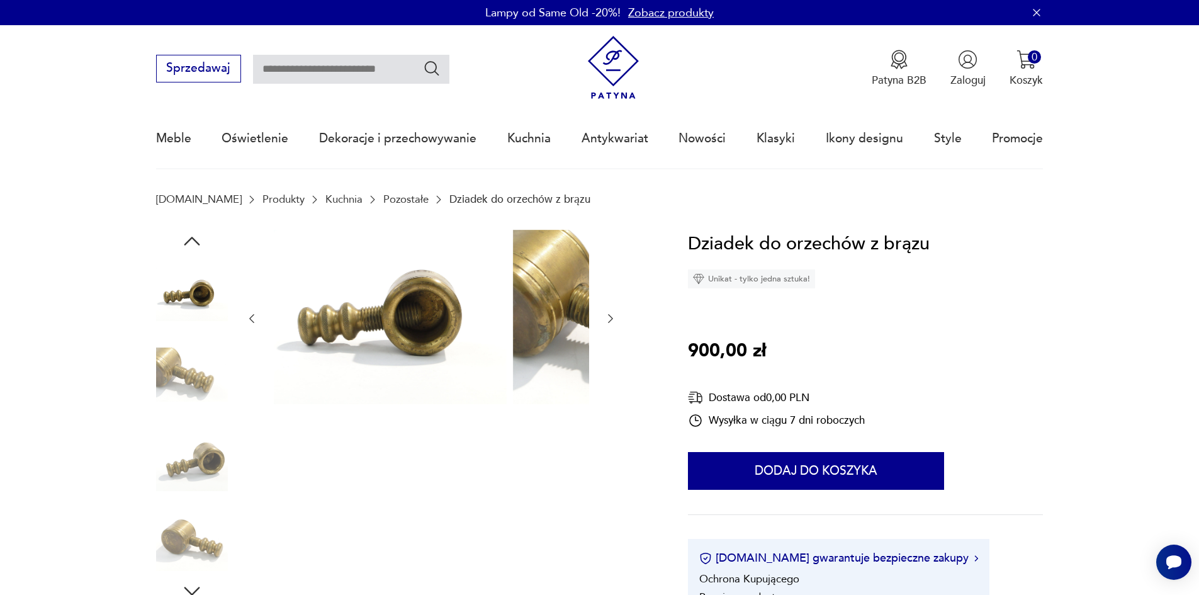
click at [162, 422] on div at bounding box center [192, 416] width 72 height 315
click at [167, 464] on img at bounding box center [192, 455] width 72 height 72
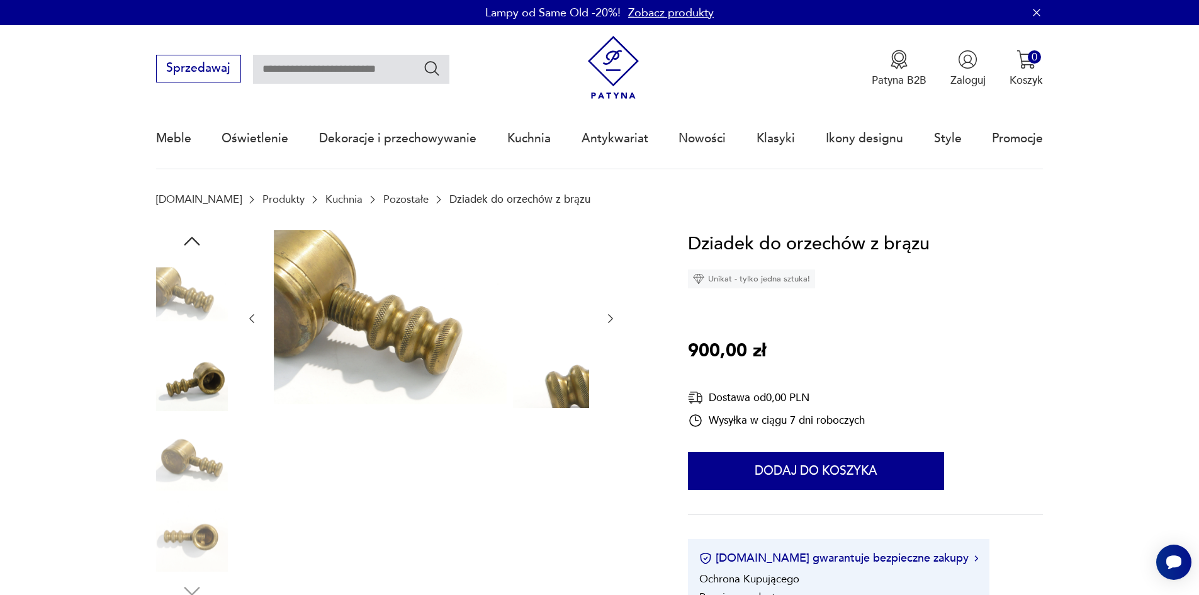
click at [163, 478] on img at bounding box center [192, 455] width 72 height 72
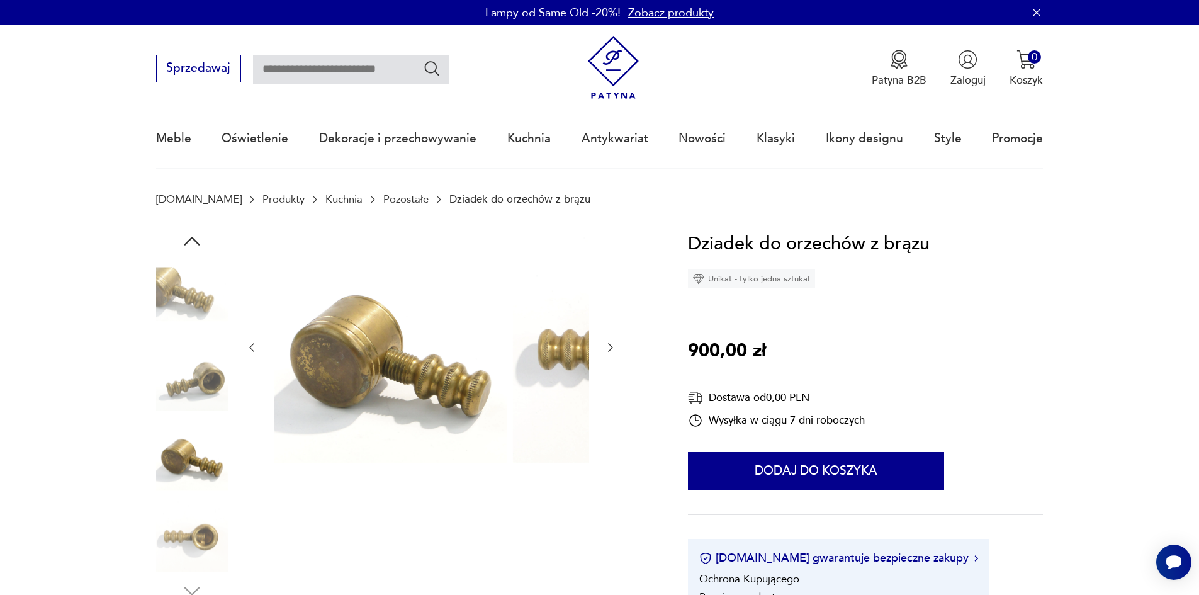
click at [168, 542] on img at bounding box center [192, 535] width 72 height 72
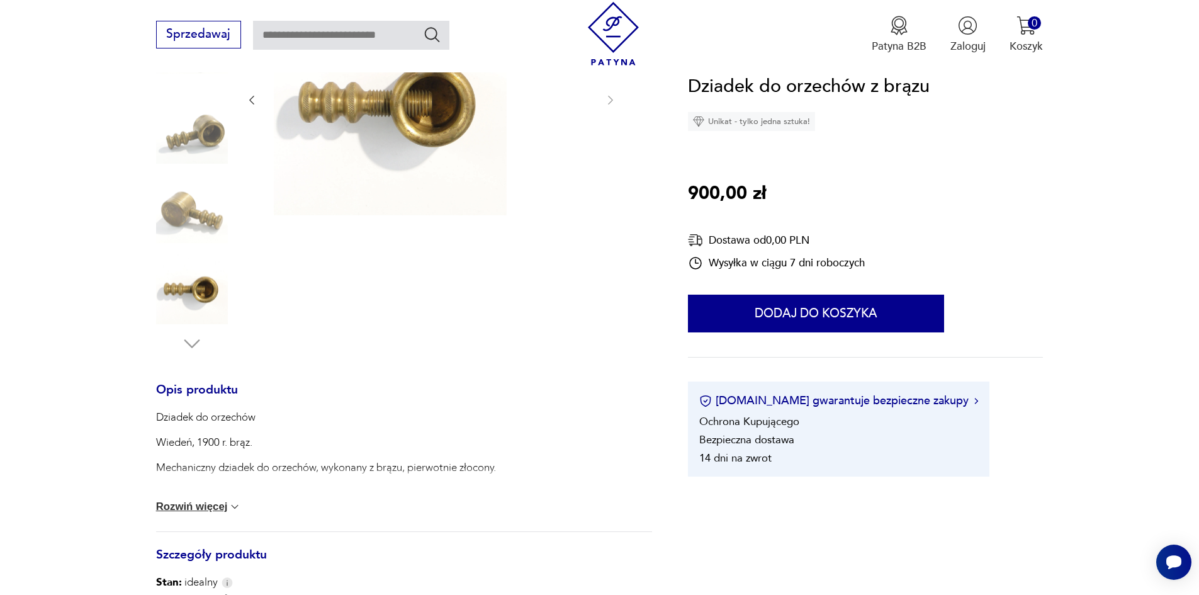
scroll to position [315, 0]
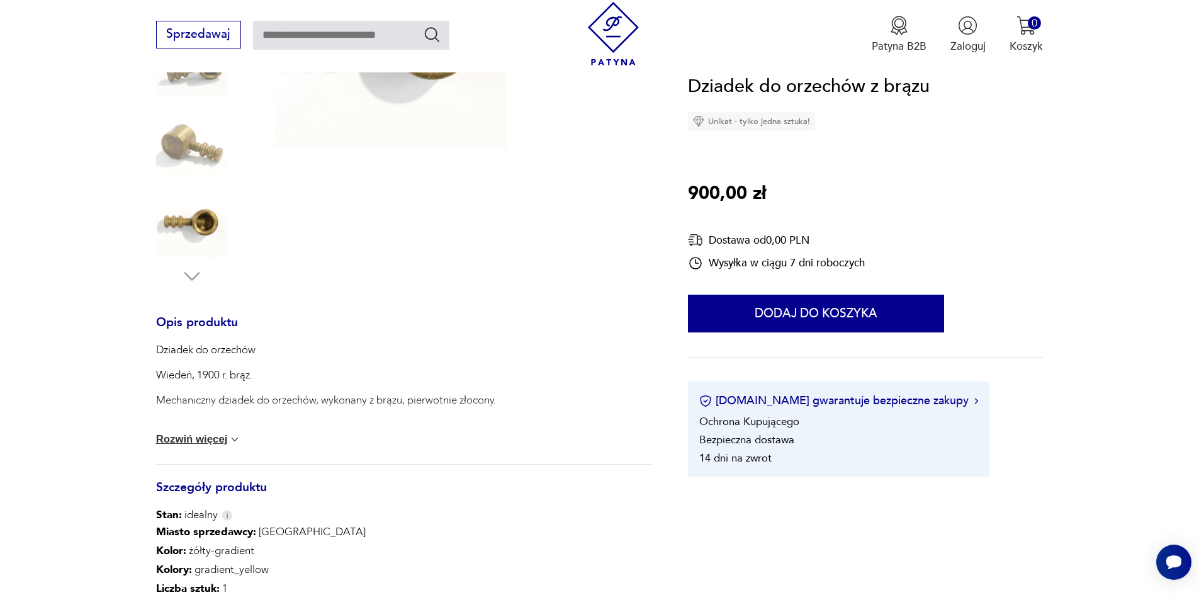
click at [177, 459] on div "Dziadek do orzechów Wiedeń, 1900 r. brąz. Mechaniczny dziadek do orzechów, wyko…" at bounding box center [404, 402] width 496 height 121
click at [190, 446] on button "Rozwiń więcej" at bounding box center [199, 439] width 86 height 13
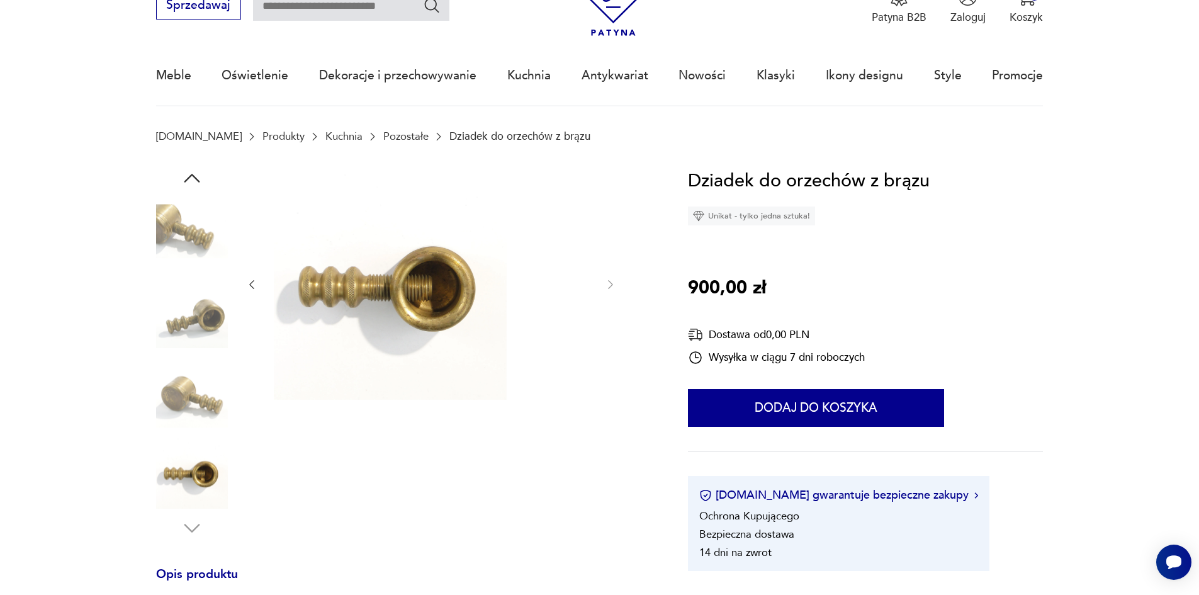
scroll to position [0, 0]
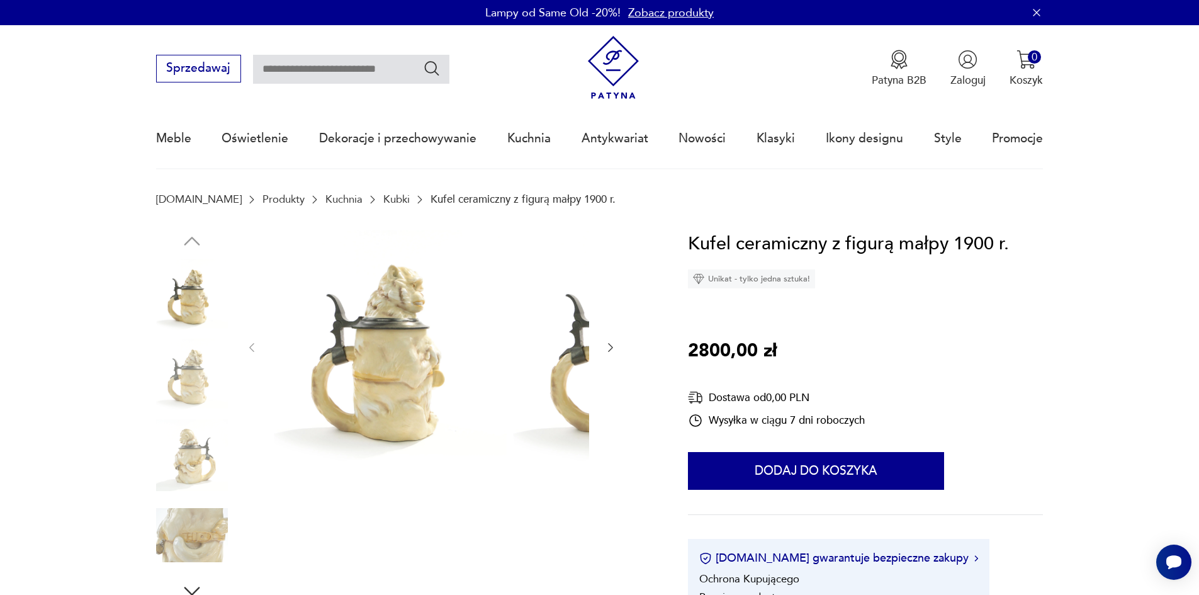
click at [162, 376] on img at bounding box center [192, 375] width 72 height 72
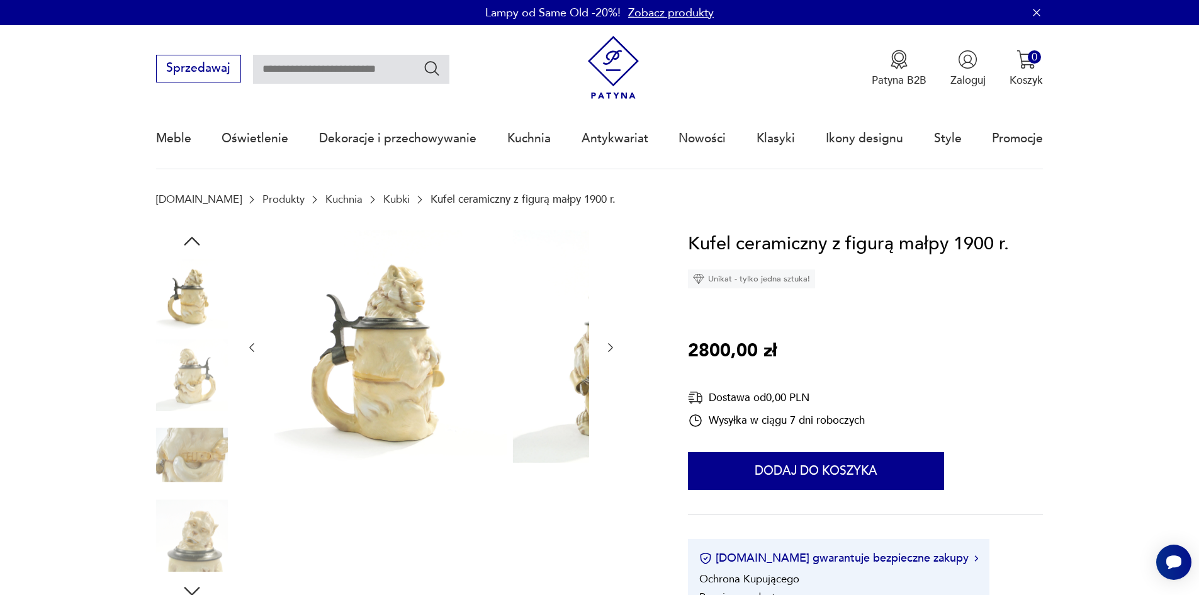
click at [164, 388] on img at bounding box center [192, 375] width 72 height 72
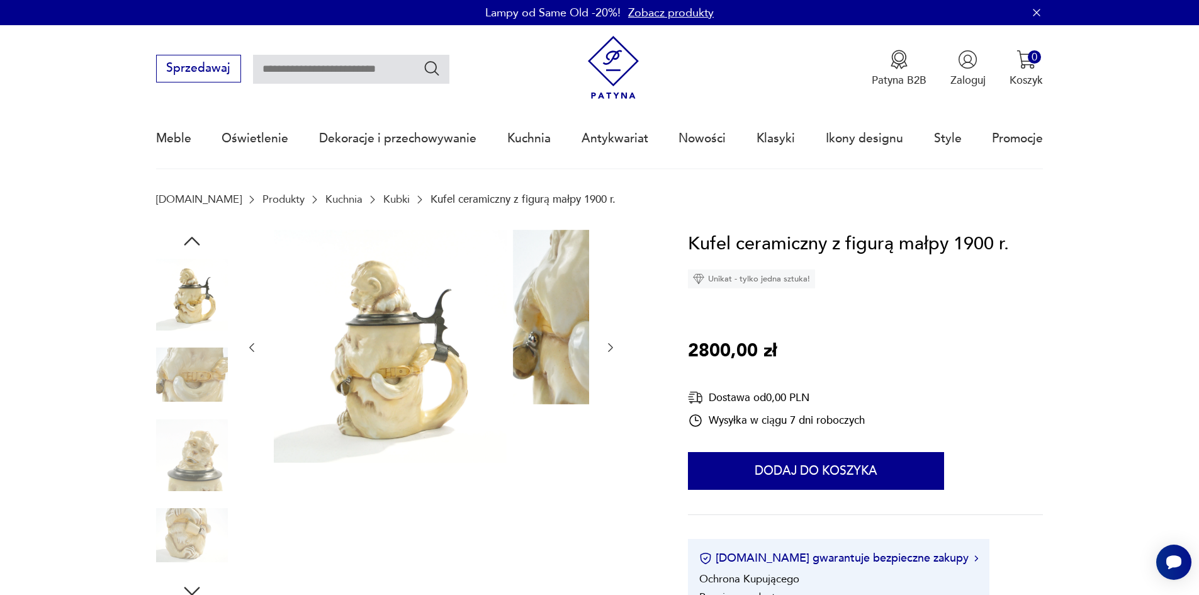
click at [169, 406] on img at bounding box center [192, 375] width 72 height 72
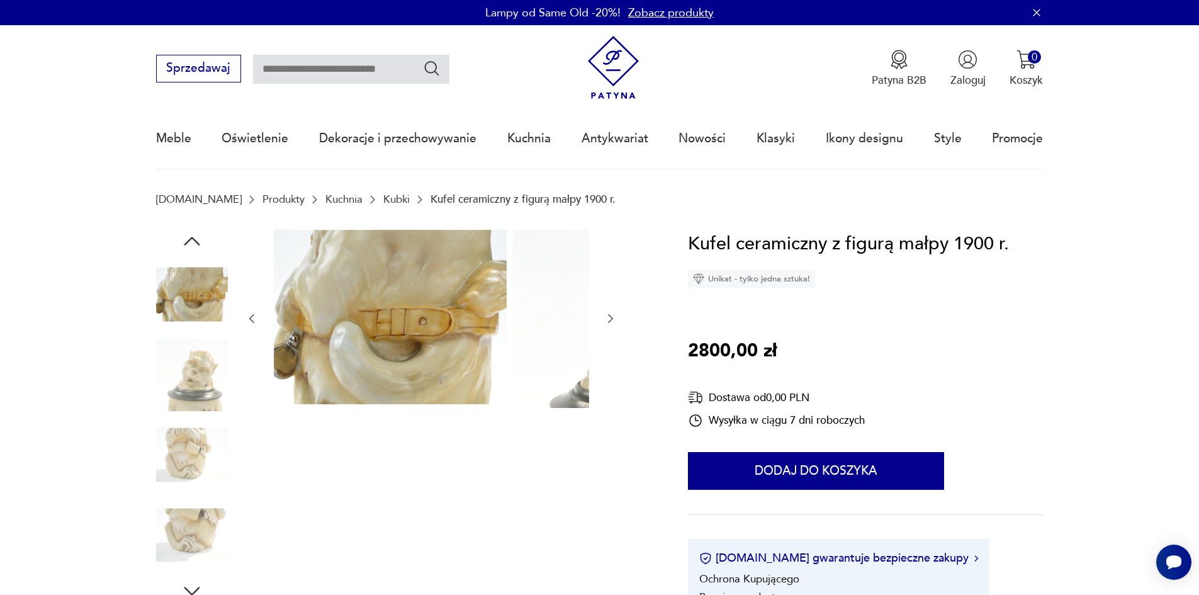
click at [181, 429] on img at bounding box center [192, 455] width 72 height 72
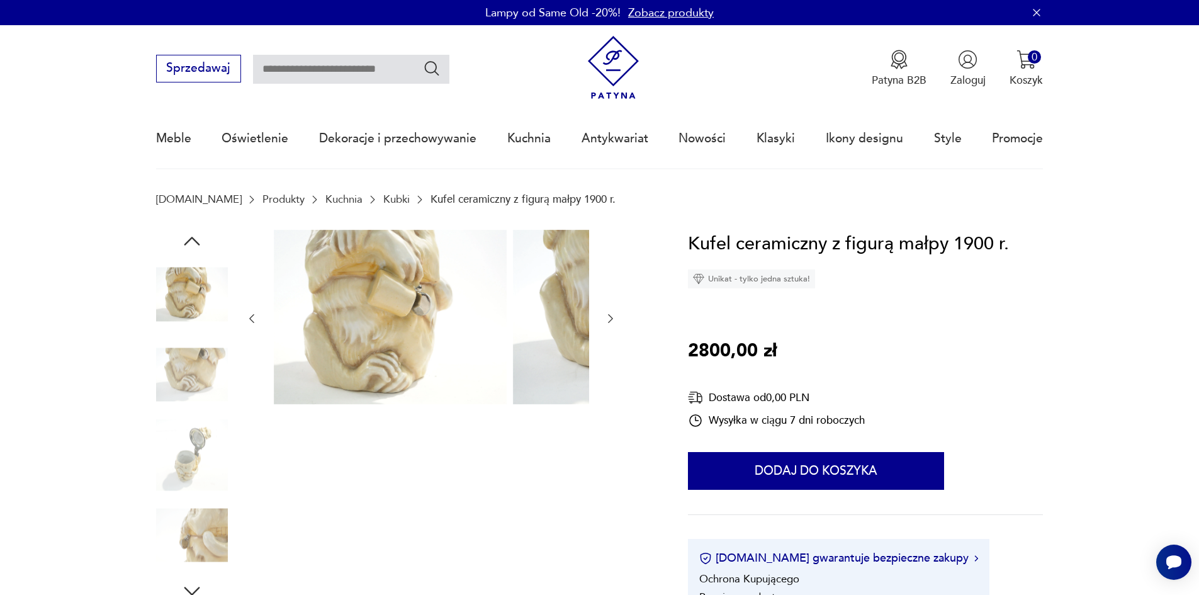
click at [184, 434] on img at bounding box center [192, 455] width 72 height 72
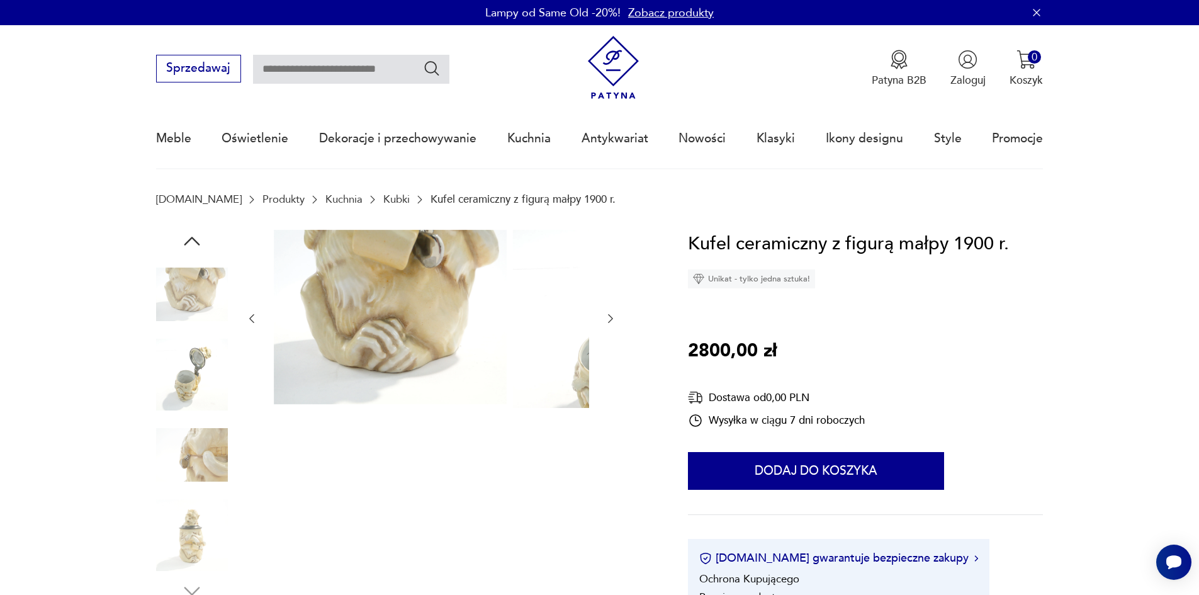
click at [184, 434] on img at bounding box center [192, 455] width 72 height 72
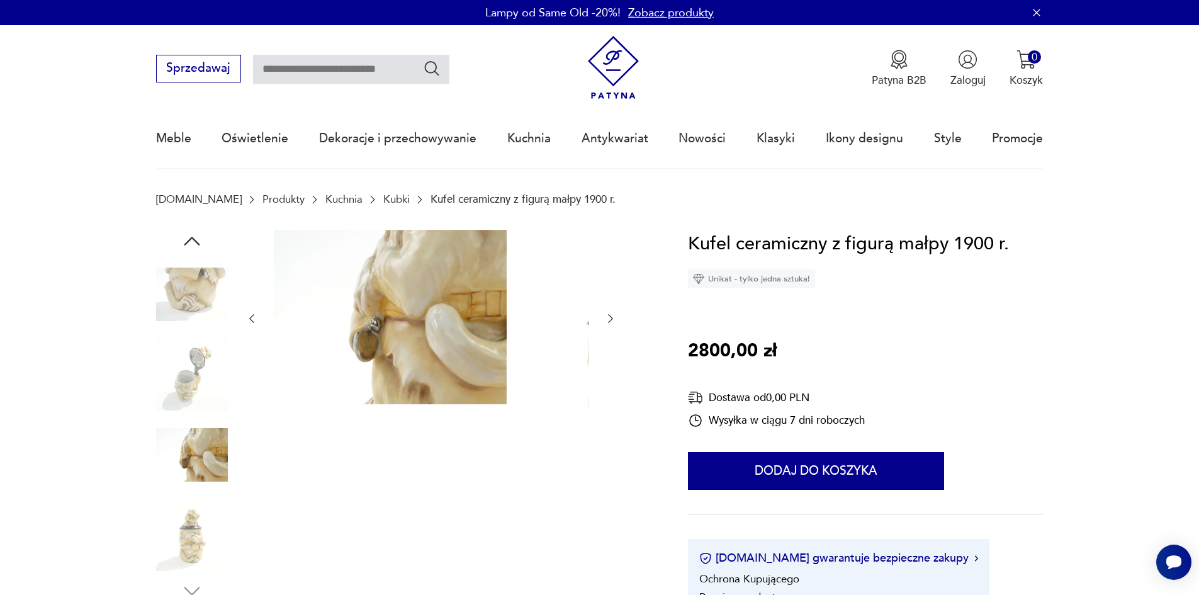
click at [186, 376] on img at bounding box center [192, 375] width 72 height 72
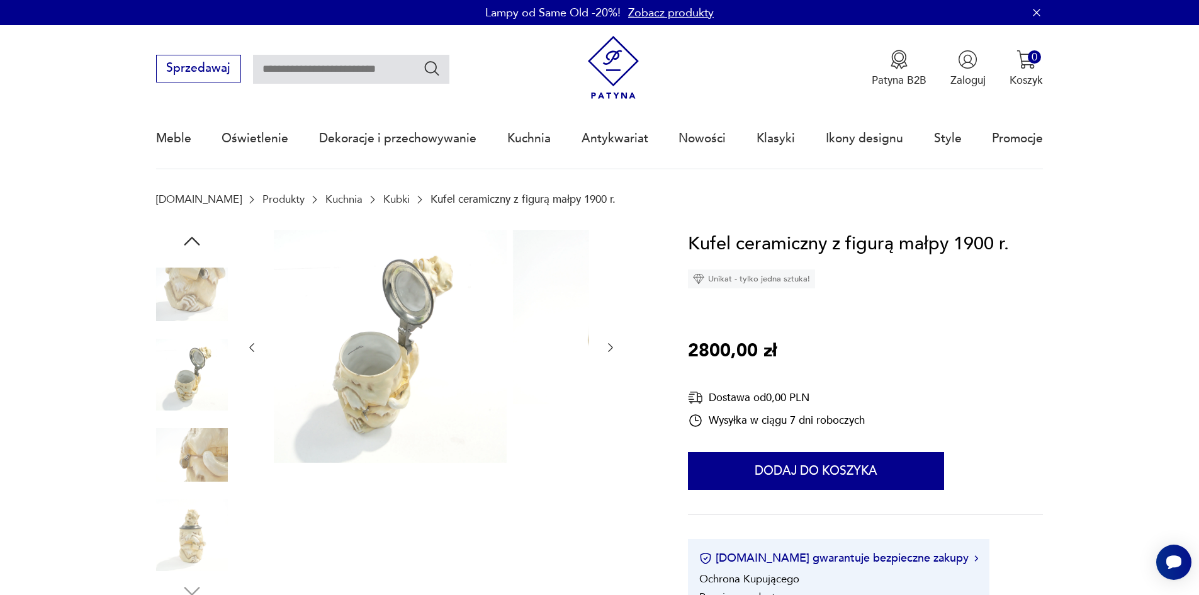
click at [196, 423] on div at bounding box center [192, 416] width 72 height 315
click at [199, 413] on div at bounding box center [192, 376] width 72 height 74
click at [189, 511] on div at bounding box center [192, 416] width 72 height 315
click at [189, 511] on img at bounding box center [192, 535] width 72 height 72
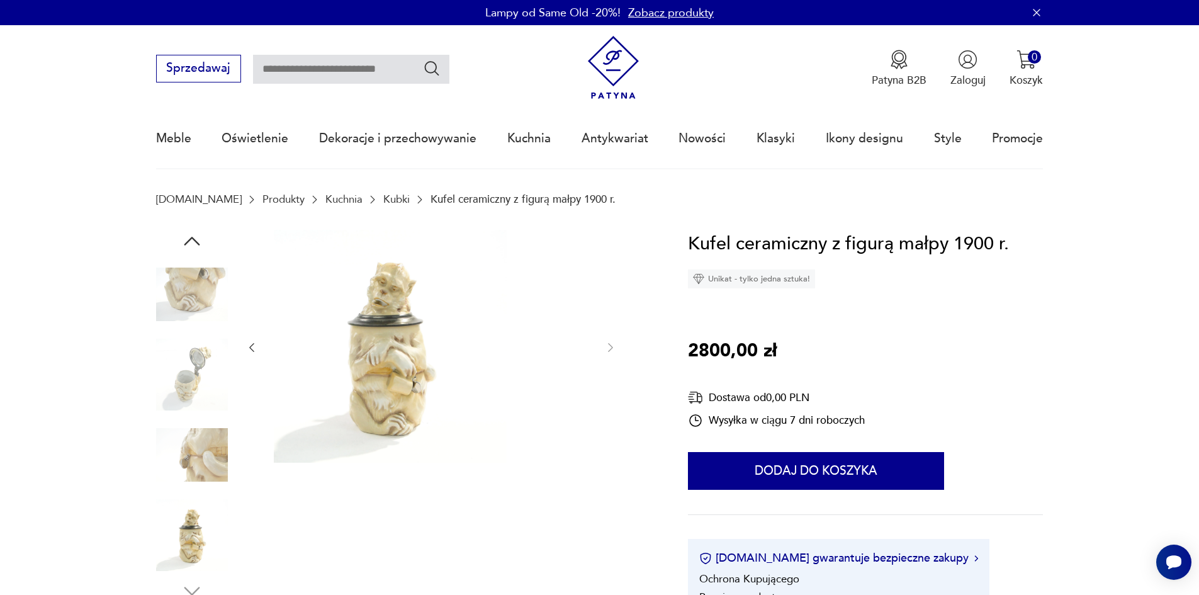
click at [165, 524] on img at bounding box center [192, 535] width 72 height 72
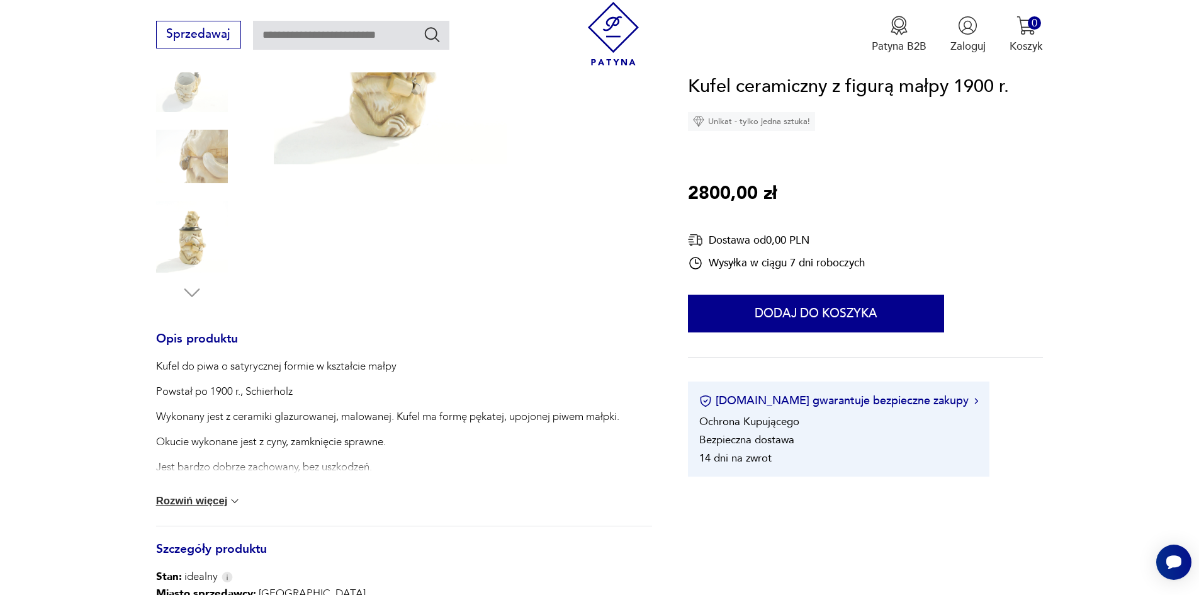
scroll to position [315, 0]
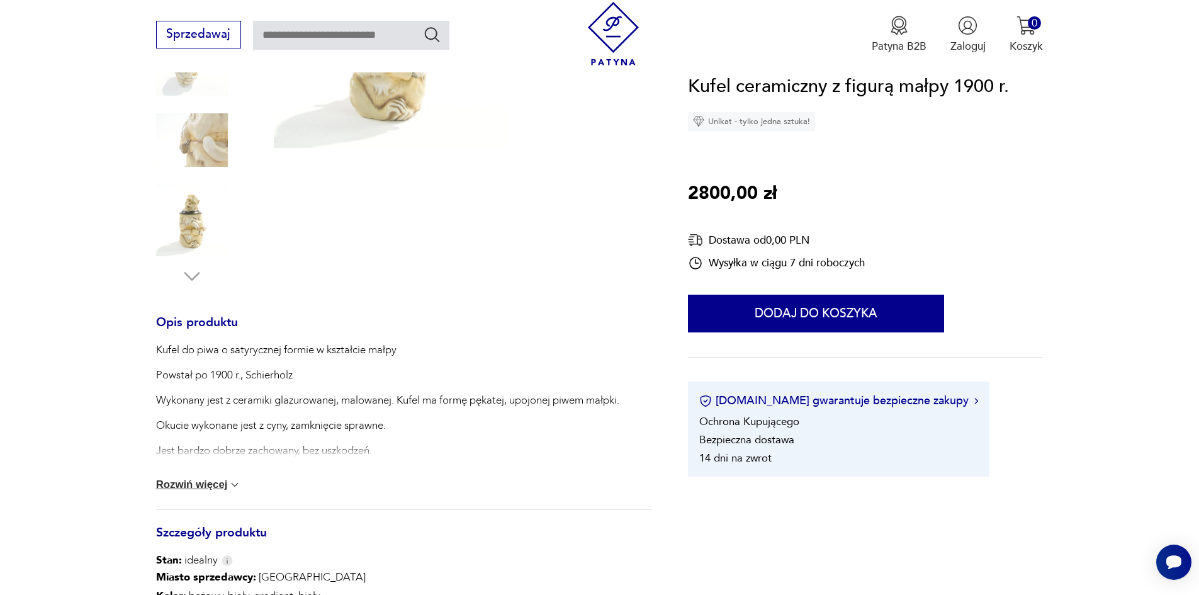
click at [185, 489] on button "Rozwiń więcej" at bounding box center [199, 484] width 86 height 13
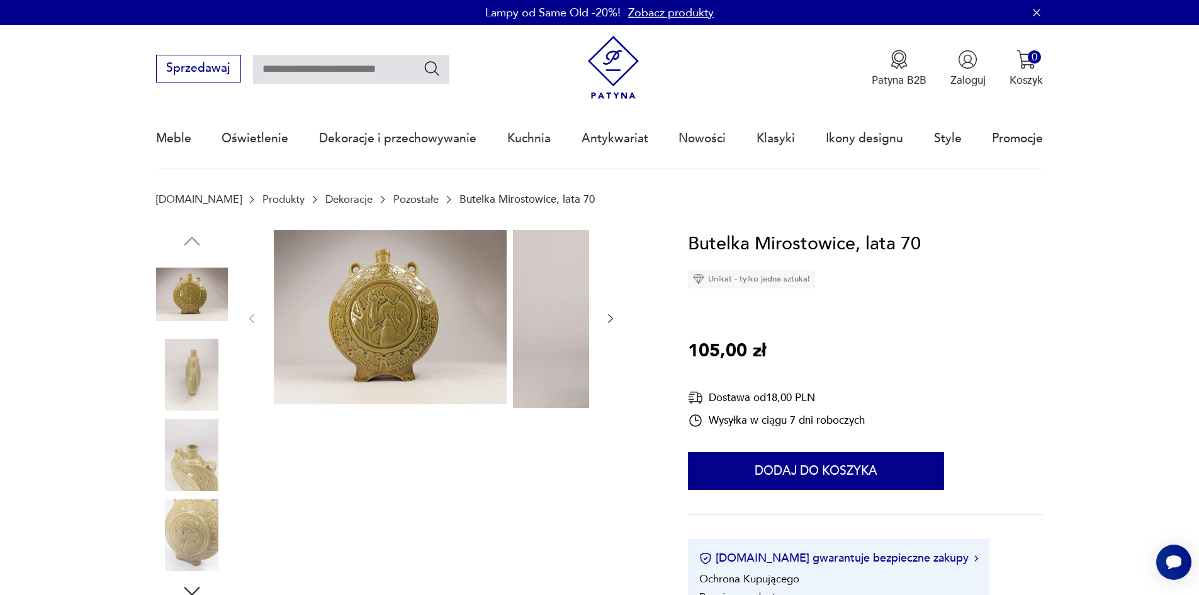
click at [156, 393] on img at bounding box center [192, 375] width 72 height 72
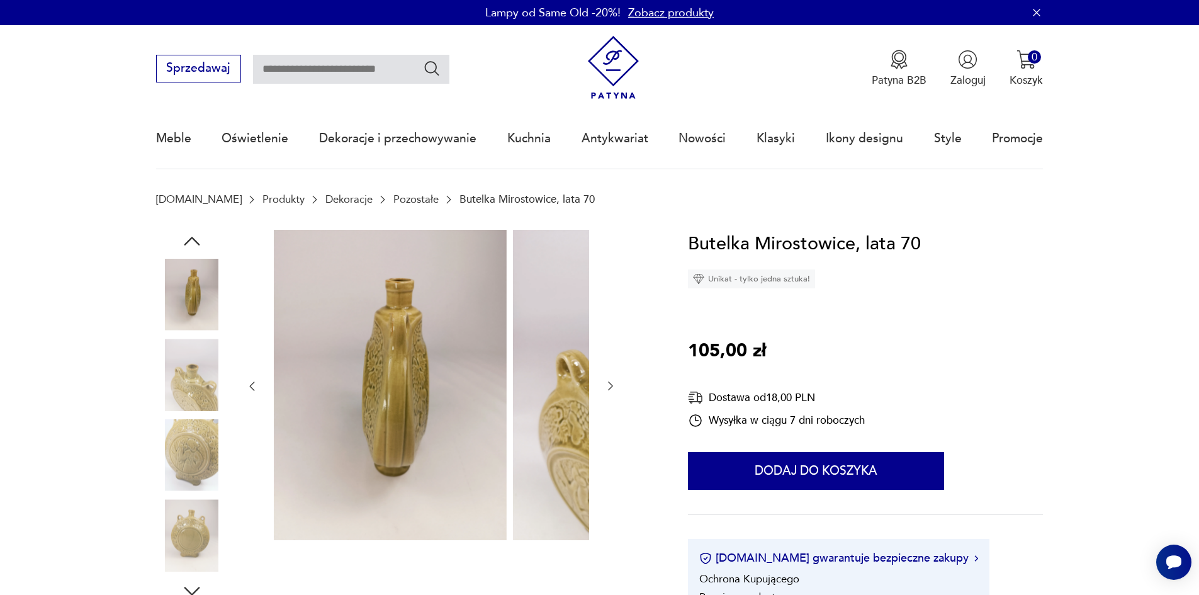
click at [159, 410] on img at bounding box center [192, 375] width 72 height 72
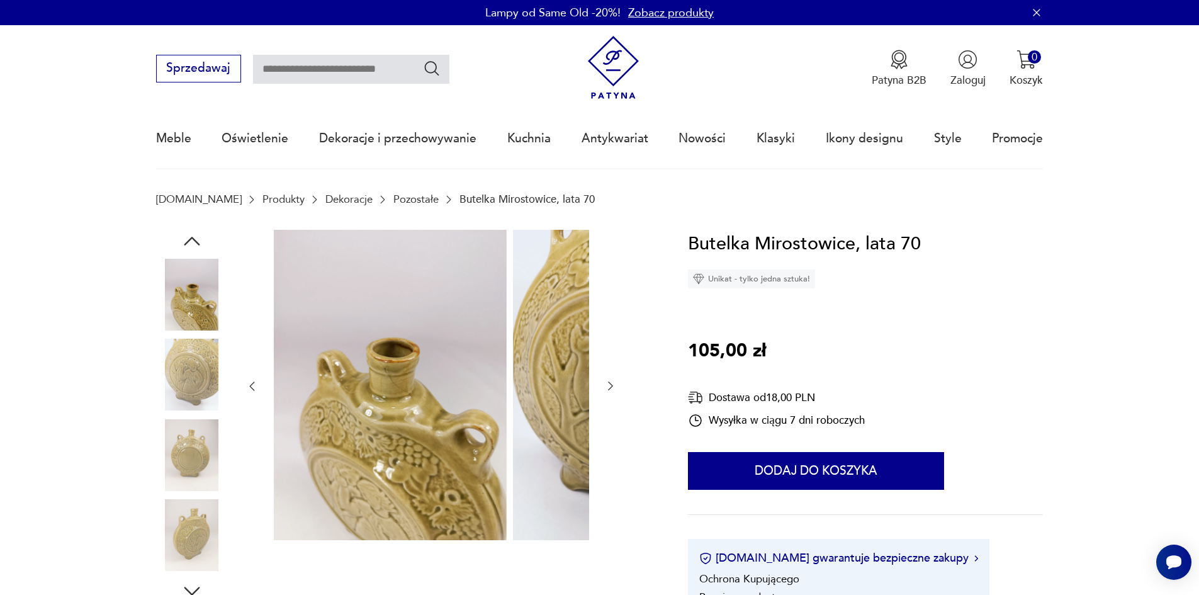
click at [166, 410] on img at bounding box center [192, 375] width 72 height 72
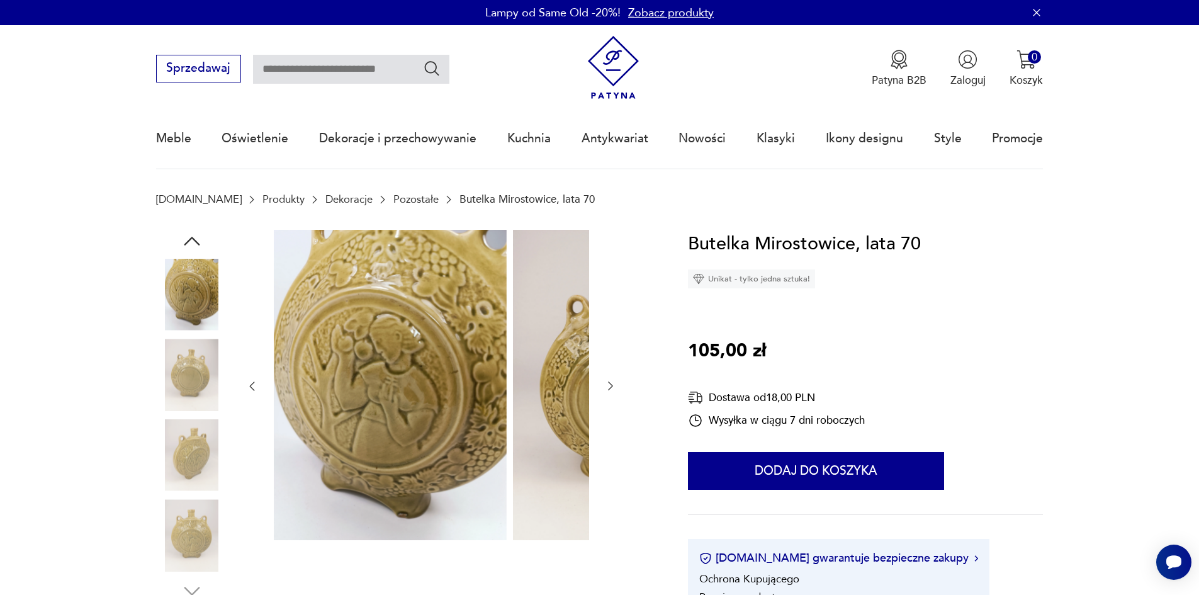
click at [164, 398] on img at bounding box center [192, 375] width 72 height 72
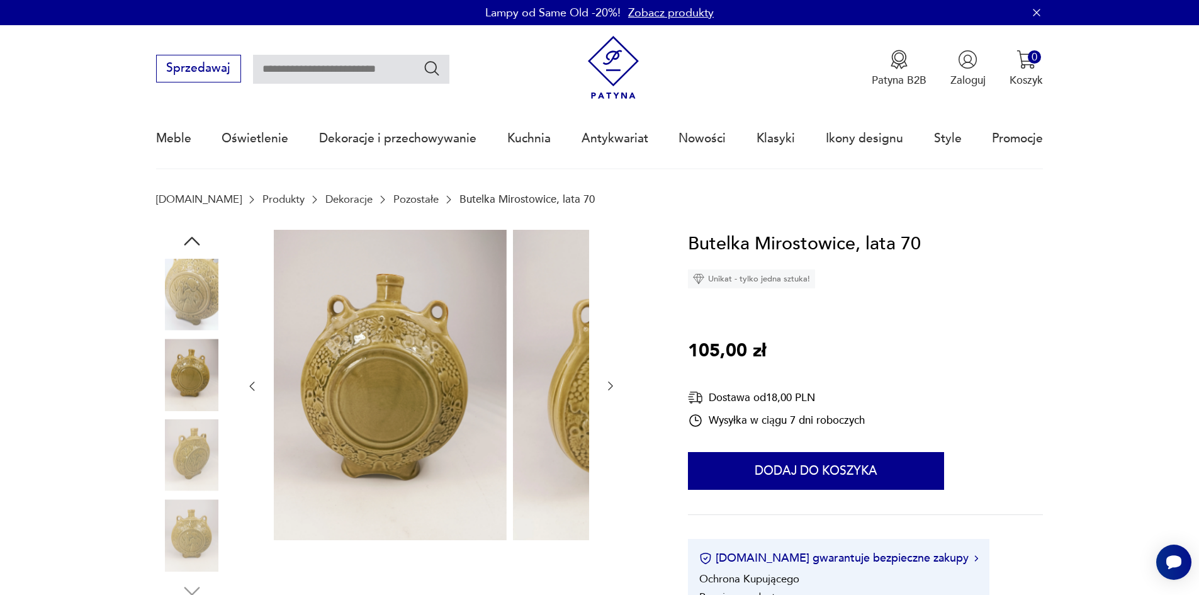
click at [171, 410] on img at bounding box center [192, 375] width 72 height 72
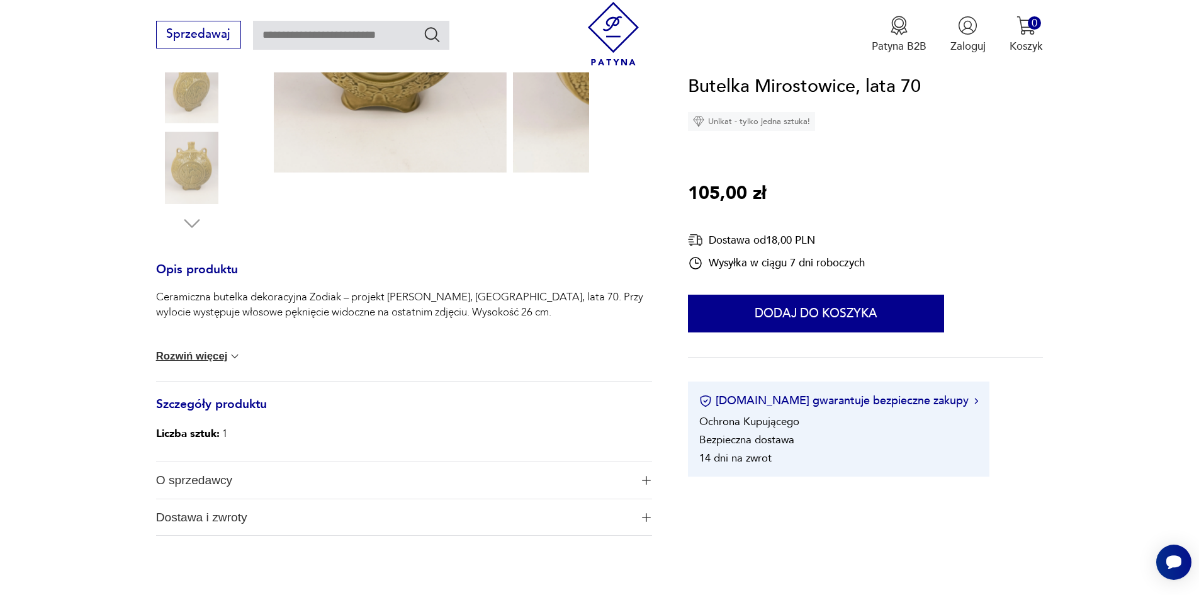
scroll to position [315, 0]
